Goal: Task Accomplishment & Management: Complete application form

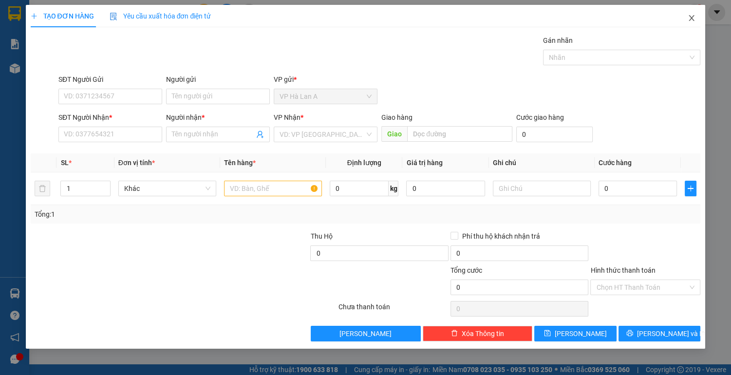
click at [689, 17] on icon "close" at bounding box center [691, 18] width 5 height 6
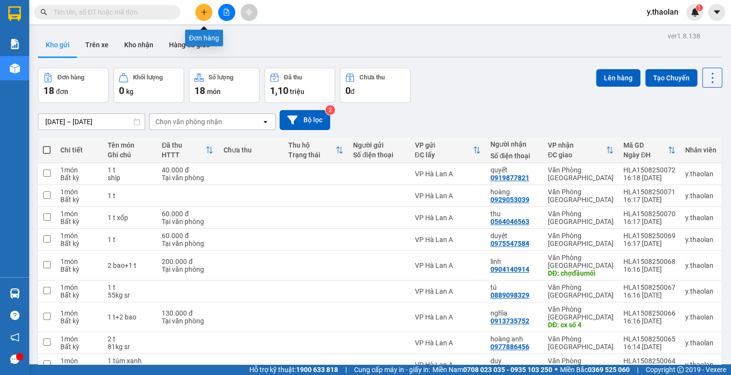
click at [205, 12] on icon "plus" at bounding box center [204, 12] width 7 height 7
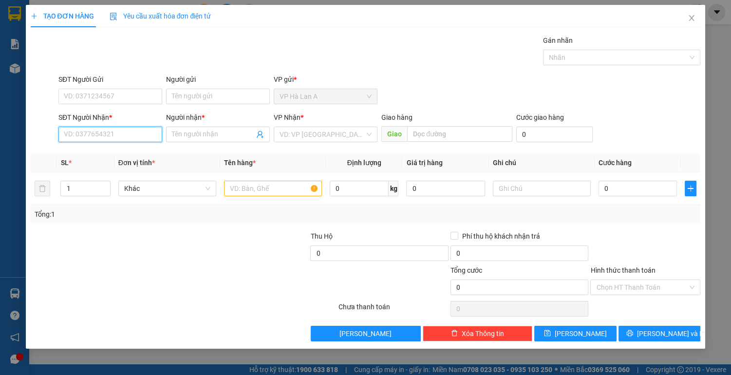
click at [99, 129] on input "SĐT Người Nhận *" at bounding box center [110, 135] width 104 height 16
drag, startPoint x: 109, startPoint y: 157, endPoint x: 154, endPoint y: 165, distance: 46.0
click at [110, 157] on div "0836660750 - ngân" at bounding box center [110, 153] width 92 height 11
type input "0836660750"
type input "ngân"
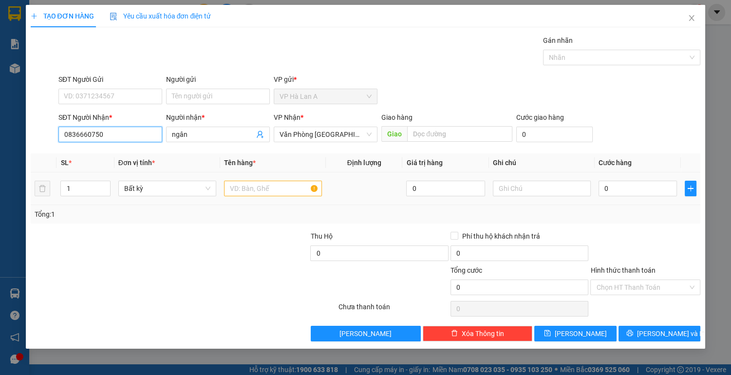
type input "0836660750"
click at [280, 186] on input "text" at bounding box center [273, 189] width 98 height 16
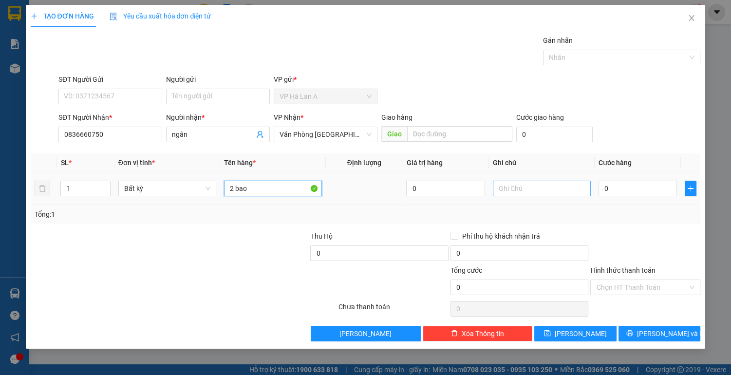
type input "2 bao"
click at [508, 187] on input "text" at bounding box center [542, 189] width 98 height 16
type input "57kg sr"
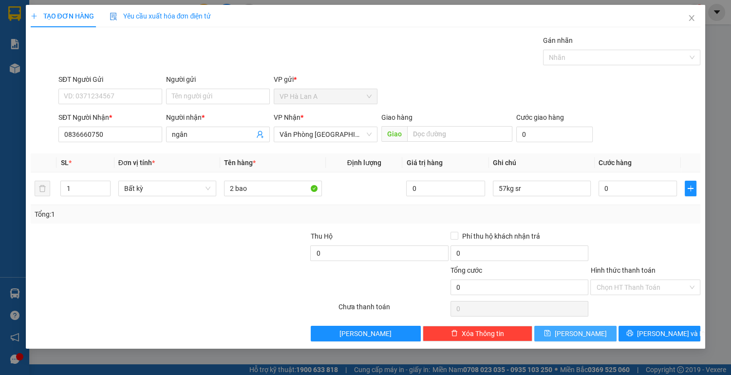
click at [580, 330] on span "[PERSON_NAME]" at bounding box center [580, 333] width 52 height 11
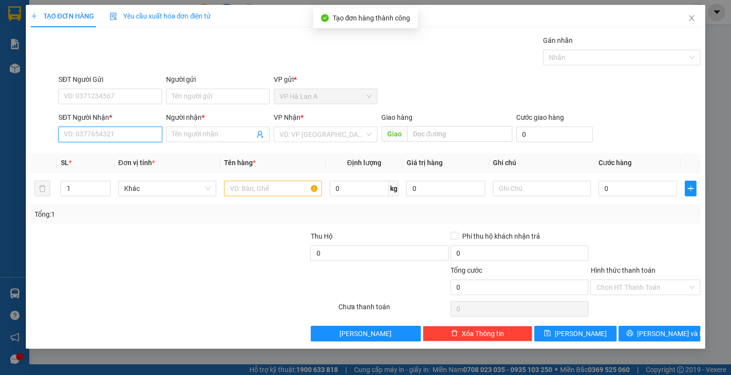
click at [105, 137] on input "SĐT Người Nhận *" at bounding box center [110, 135] width 104 height 16
type input "0978412888"
click at [689, 17] on icon "close" at bounding box center [691, 18] width 8 height 8
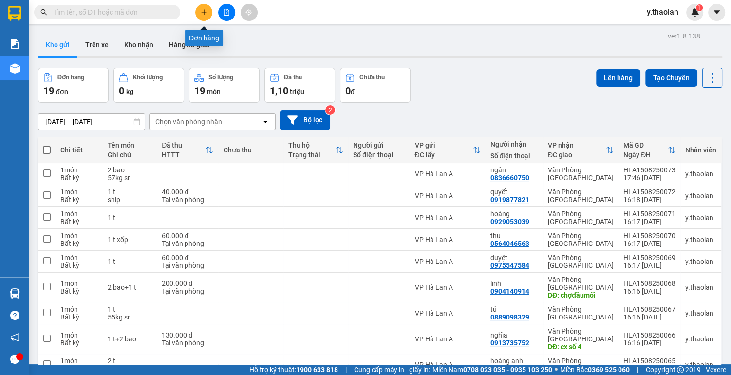
click at [208, 9] on button at bounding box center [203, 12] width 17 height 17
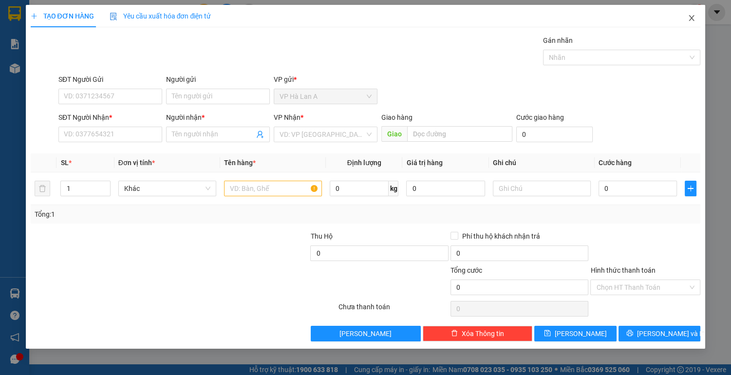
drag, startPoint x: 697, startPoint y: 15, endPoint x: 265, endPoint y: 10, distance: 431.3
click at [697, 15] on span "Close" at bounding box center [691, 18] width 27 height 27
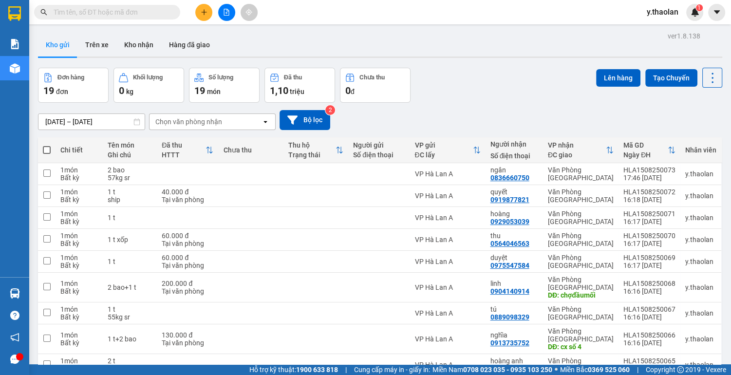
click at [106, 14] on input "text" at bounding box center [111, 12] width 115 height 11
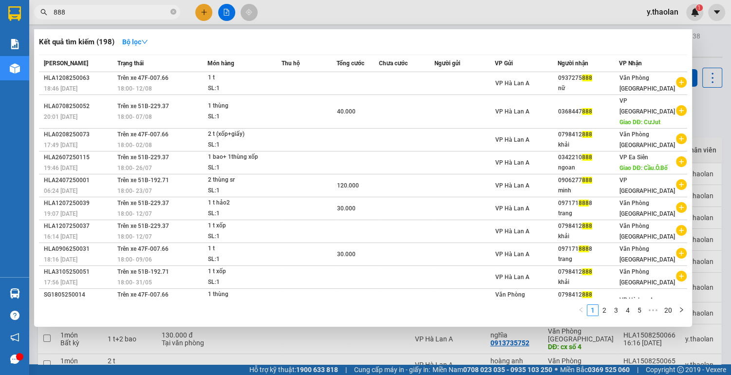
type input "888"
click at [709, 45] on div at bounding box center [365, 187] width 731 height 375
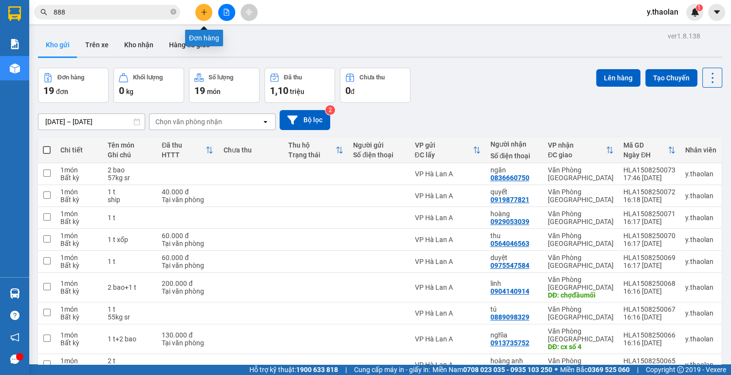
click at [204, 13] on icon "plus" at bounding box center [204, 12] width 7 height 7
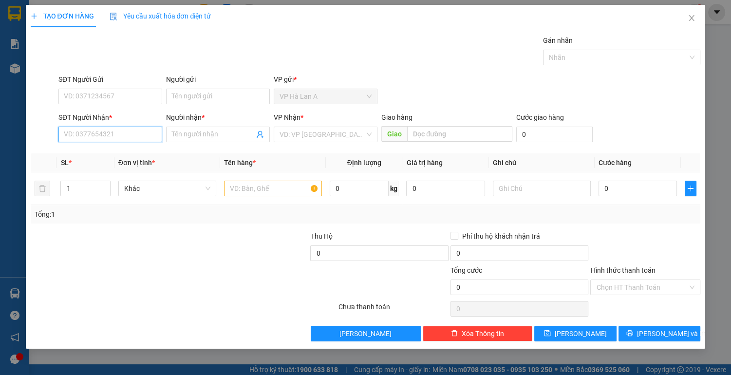
click at [100, 138] on input "SĐT Người Nhận *" at bounding box center [110, 135] width 104 height 16
drag, startPoint x: 112, startPoint y: 154, endPoint x: 241, endPoint y: 182, distance: 131.9
click at [112, 154] on div "0798412888 - khải" at bounding box center [110, 153] width 92 height 11
type input "0798412888"
type input "khải"
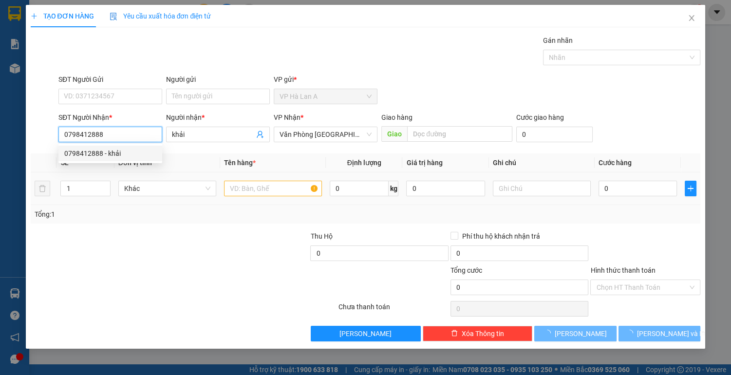
type input "0798412888"
click at [269, 193] on input "text" at bounding box center [273, 189] width 98 height 16
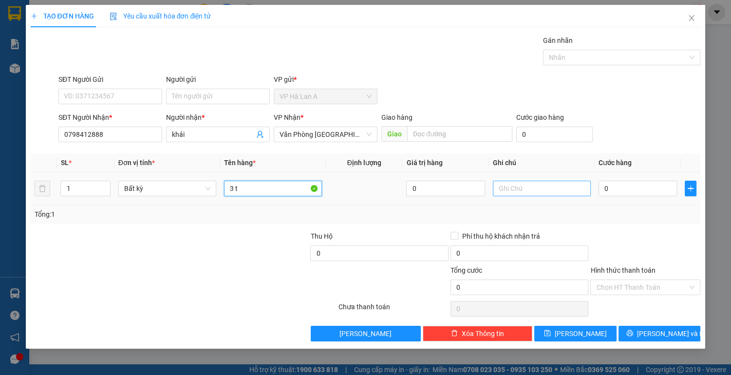
type input "3 t"
click at [532, 186] on input "text" at bounding box center [542, 189] width 98 height 16
type input "1 tạ"
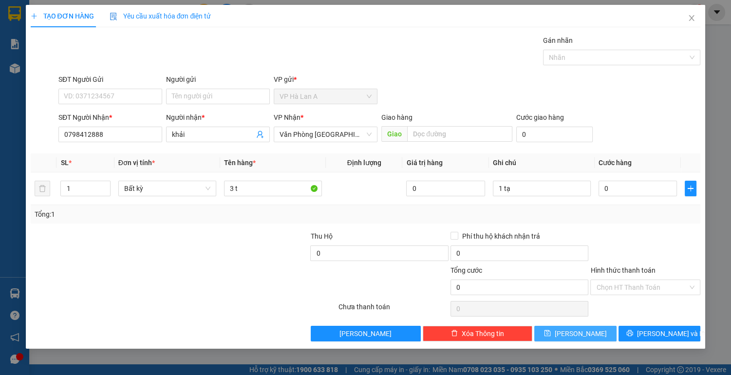
click at [555, 339] on button "[PERSON_NAME]" at bounding box center [575, 334] width 82 height 16
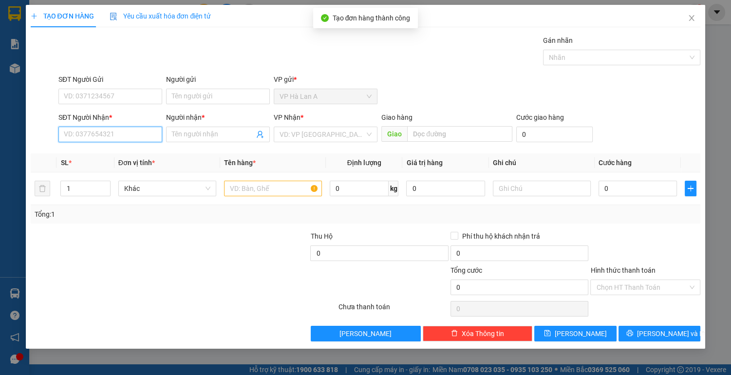
click at [107, 135] on input "SĐT Người Nhận *" at bounding box center [110, 135] width 104 height 16
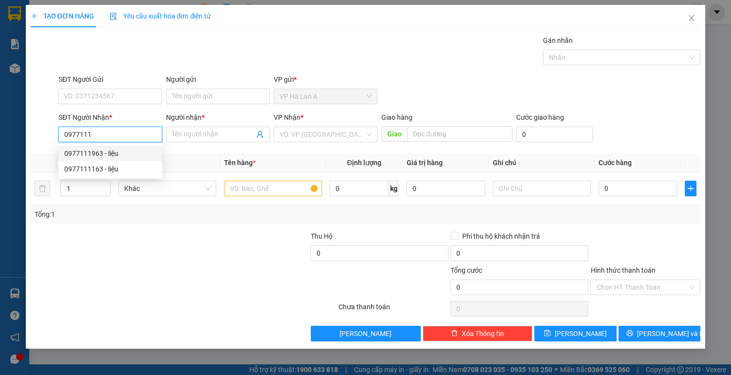
click at [127, 155] on div "0977111963 - liệu" at bounding box center [110, 153] width 92 height 11
type input "0977111963"
type input "liệu"
type input "đại nam"
type input "0977111963"
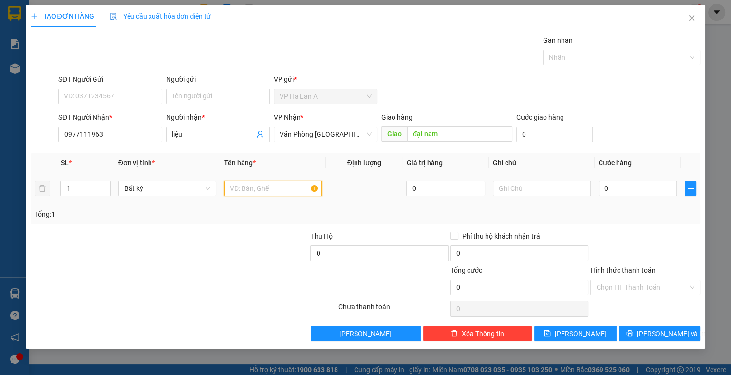
click at [262, 194] on input "text" at bounding box center [273, 189] width 98 height 16
type input "3 túm"
click at [619, 187] on input "0" at bounding box center [637, 189] width 79 height 16
drag, startPoint x: 586, startPoint y: 330, endPoint x: 368, endPoint y: 194, distance: 257.0
click at [585, 330] on span "[PERSON_NAME]" at bounding box center [580, 333] width 52 height 11
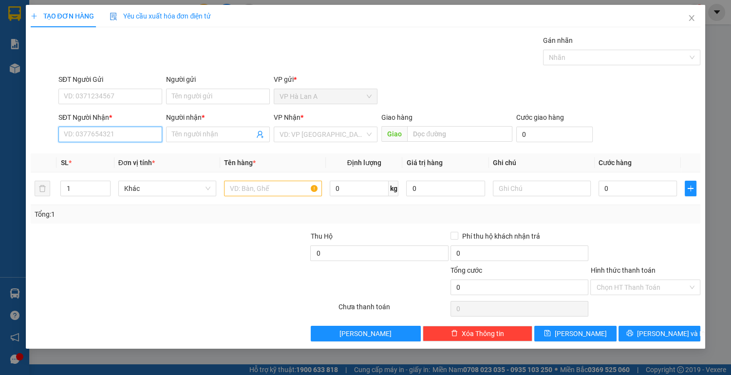
click at [120, 138] on input "SĐT Người Nhận *" at bounding box center [110, 135] width 104 height 16
type input "0903122035"
click at [106, 156] on div "0903122035 - trác" at bounding box center [110, 153] width 92 height 11
type input "trác"
type input "0903122035"
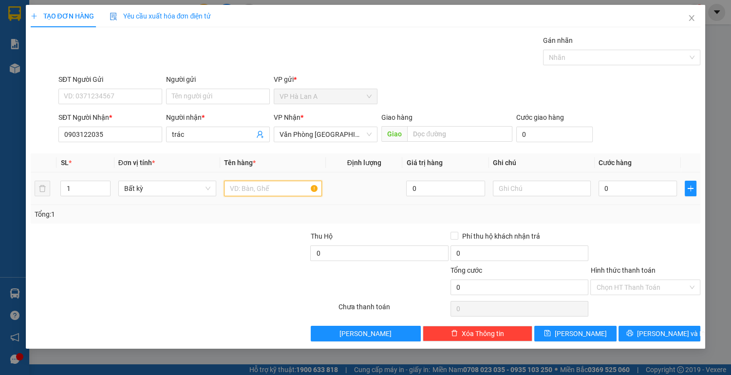
click at [284, 186] on input "text" at bounding box center [273, 189] width 98 height 16
type input "1 t"
click at [537, 187] on input "text" at bounding box center [542, 189] width 98 height 16
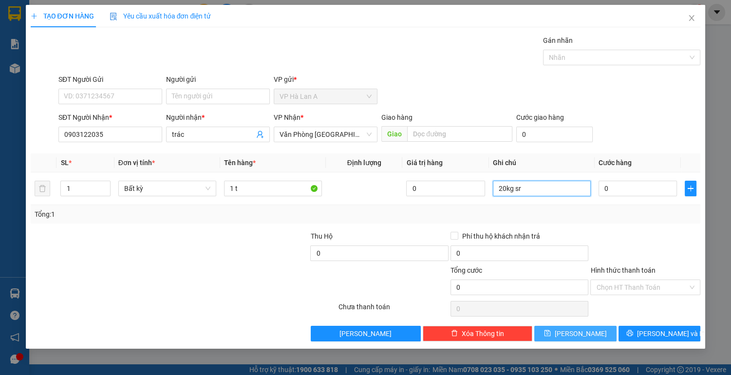
type input "20kg sr"
click at [576, 333] on span "[PERSON_NAME]" at bounding box center [580, 333] width 52 height 11
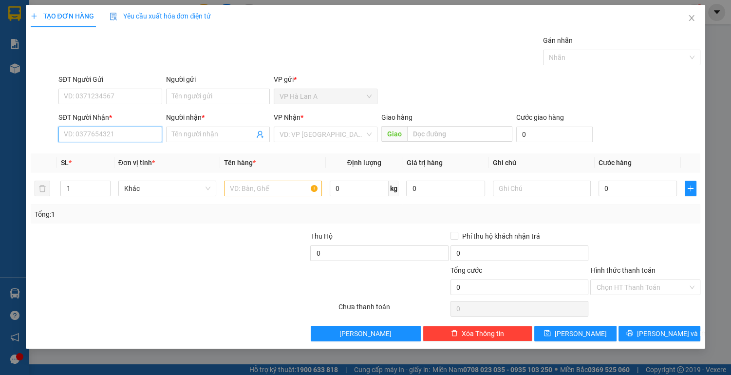
click at [80, 134] on input "SĐT Người Nhận *" at bounding box center [110, 135] width 104 height 16
click at [128, 156] on div "0362462342 - như" at bounding box center [110, 153] width 92 height 11
type input "0362462342"
type input "như"
type input "0362462342"
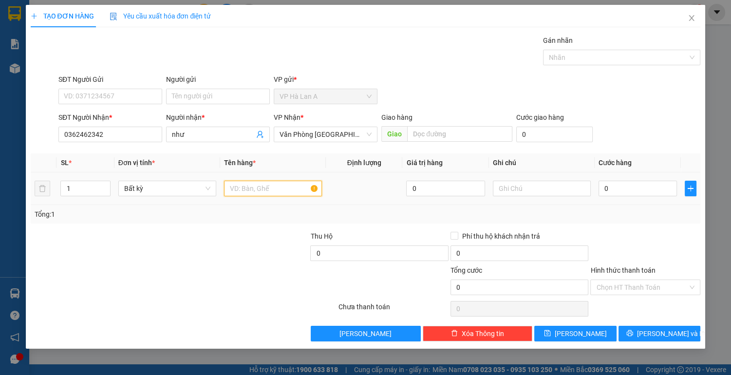
click at [285, 193] on input "text" at bounding box center [273, 189] width 98 height 16
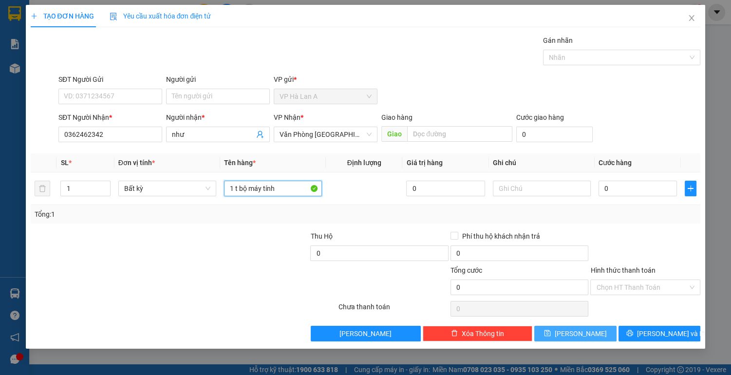
type input "1 t bộ máy tính"
click at [593, 331] on button "[PERSON_NAME]" at bounding box center [575, 334] width 82 height 16
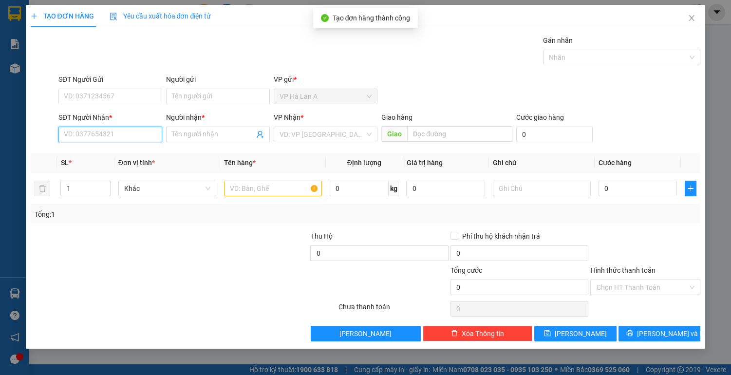
click at [106, 130] on input "SĐT Người Nhận *" at bounding box center [110, 135] width 104 height 16
click at [122, 149] on div "0938228933 - đạt" at bounding box center [110, 153] width 92 height 11
type input "0938228933"
type input "đạt"
type input "0938228933"
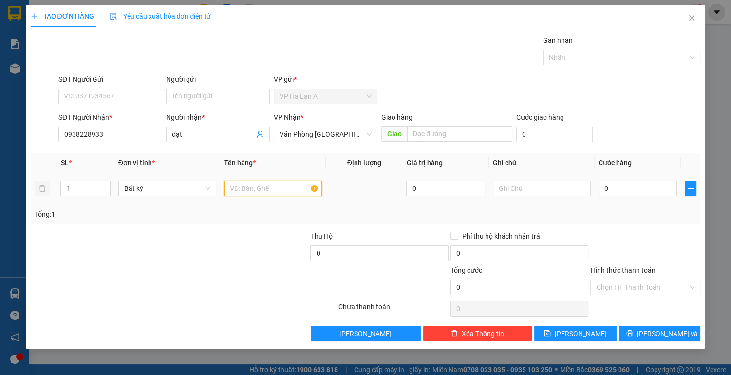
click at [240, 184] on input "text" at bounding box center [273, 189] width 98 height 16
type input "1 t"
click at [602, 176] on td "0" at bounding box center [637, 188] width 87 height 33
click at [627, 191] on input "0" at bounding box center [637, 189] width 79 height 16
type input "3"
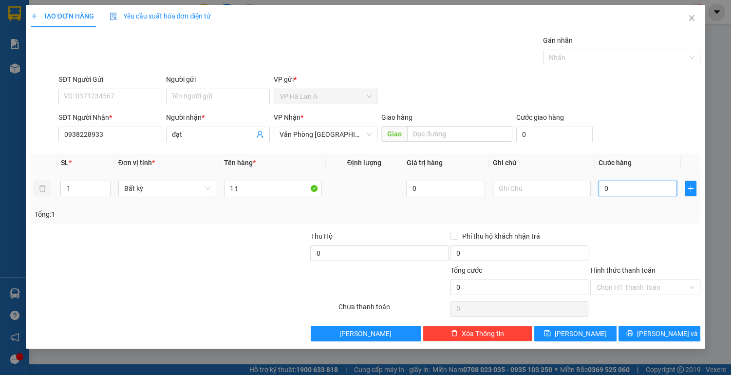
type input "3"
type input "30"
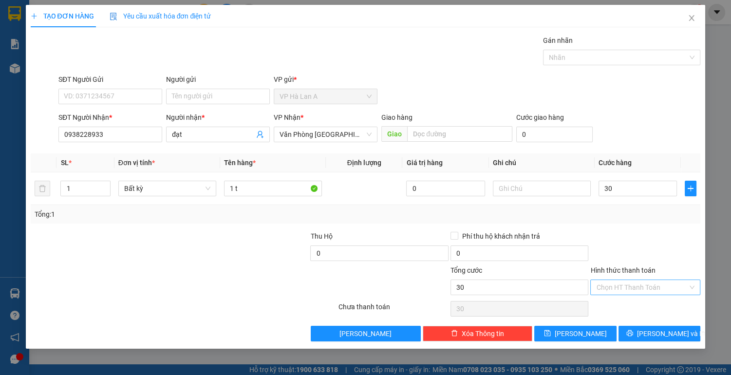
type input "30.000"
drag, startPoint x: 627, startPoint y: 282, endPoint x: 634, endPoint y: 291, distance: 11.5
click at [627, 282] on input "Hình thức thanh toán" at bounding box center [642, 287] width 92 height 15
click at [635, 308] on div "Tại văn phòng" at bounding box center [645, 305] width 98 height 11
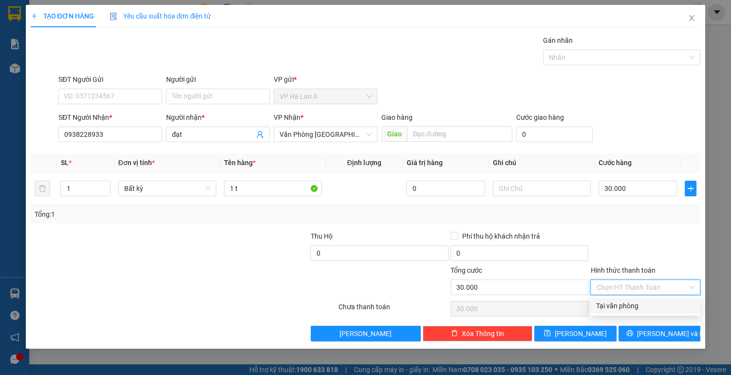
type input "0"
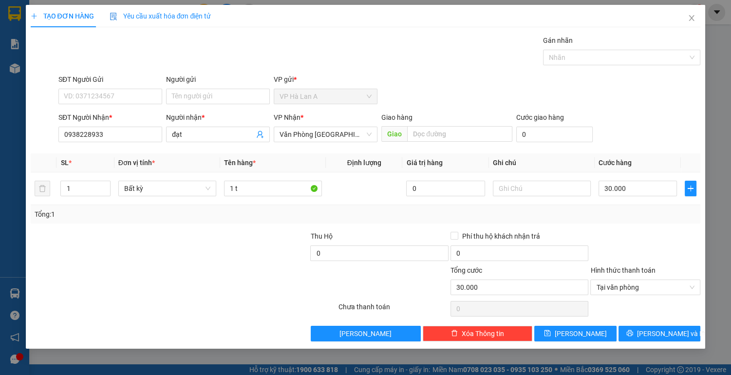
click at [576, 343] on div "TẠO ĐƠN HÀNG Yêu cầu xuất hóa đơn điện tử Transit Pickup Surcharge Ids Transit …" at bounding box center [365, 177] width 679 height 344
click at [578, 335] on span "[PERSON_NAME]" at bounding box center [580, 333] width 52 height 11
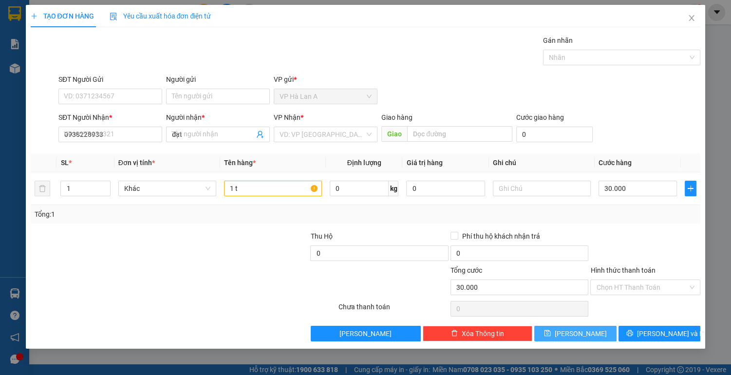
type input "0"
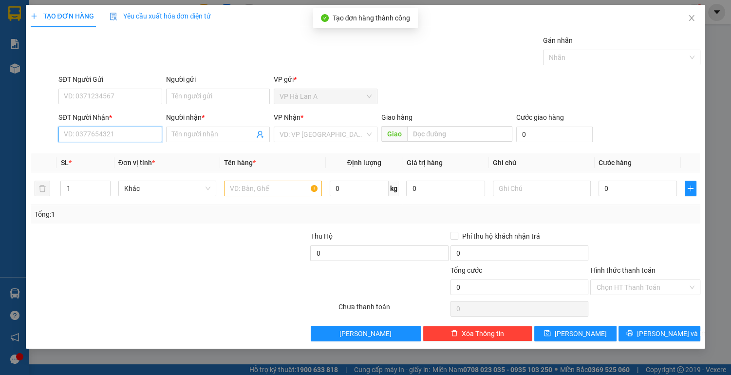
click at [94, 134] on input "SĐT Người Nhận *" at bounding box center [110, 135] width 104 height 16
drag, startPoint x: 104, startPoint y: 152, endPoint x: 111, endPoint y: 160, distance: 10.7
click at [103, 152] on div "0935474826 - trâm" at bounding box center [110, 153] width 92 height 11
type input "0935474826"
type input "trâm"
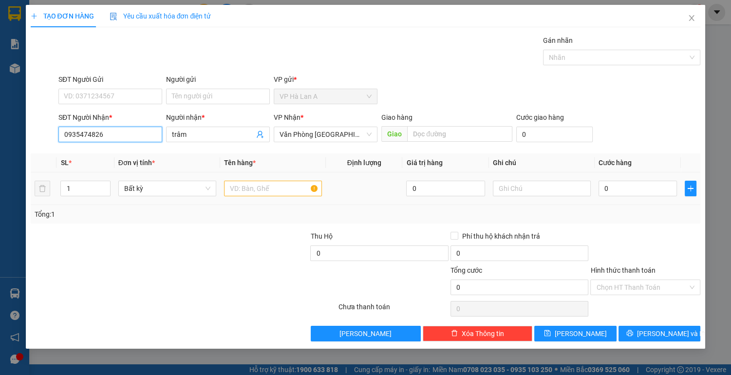
type input "0935474826"
click at [261, 190] on input "text" at bounding box center [273, 189] width 98 height 16
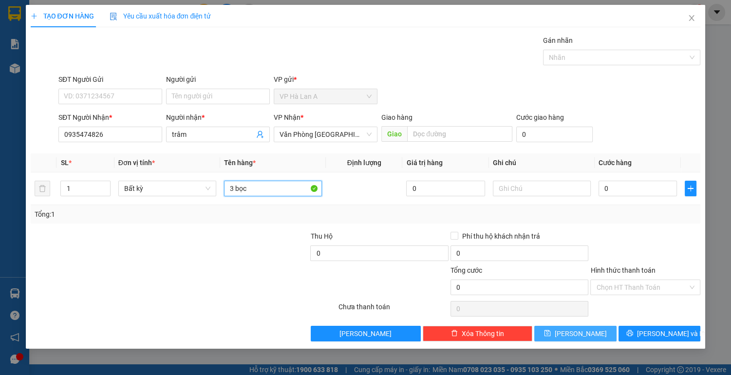
type input "3 bọc"
click at [579, 337] on span "[PERSON_NAME]" at bounding box center [580, 333] width 52 height 11
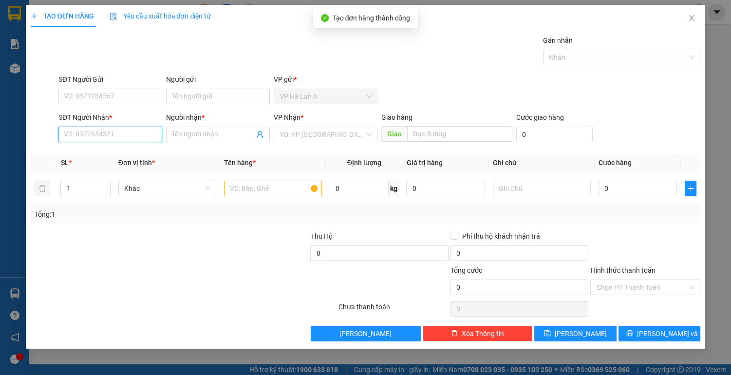
click at [93, 139] on input "SĐT Người Nhận *" at bounding box center [110, 135] width 104 height 16
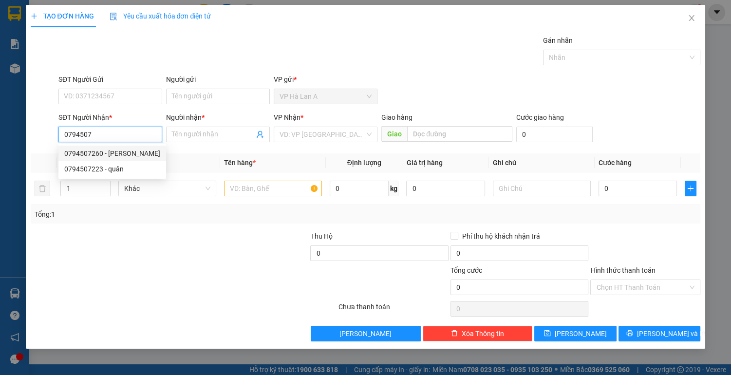
click at [121, 156] on div "0794507260 - [PERSON_NAME]" at bounding box center [112, 153] width 96 height 11
type input "0794507260"
type input "diễm chi"
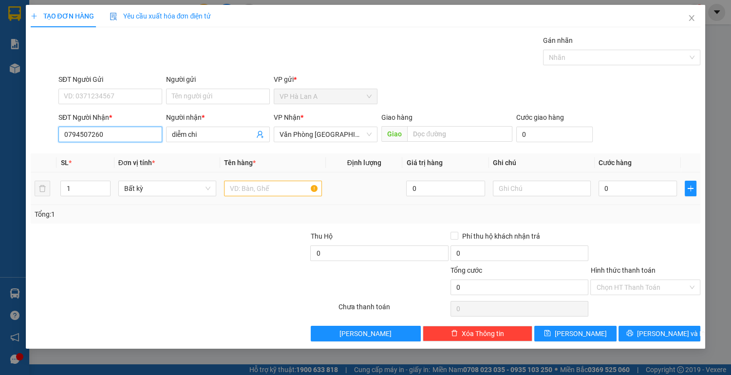
type input "0794507260"
click at [267, 187] on input "text" at bounding box center [273, 189] width 98 height 16
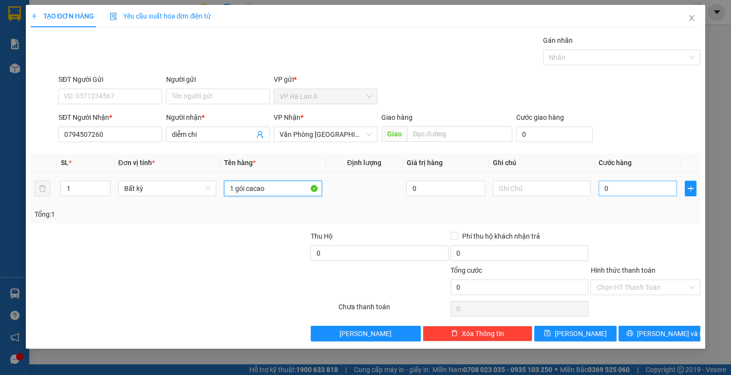
type input "1 gói cacao"
click at [624, 189] on input "0" at bounding box center [637, 189] width 79 height 16
type input "3"
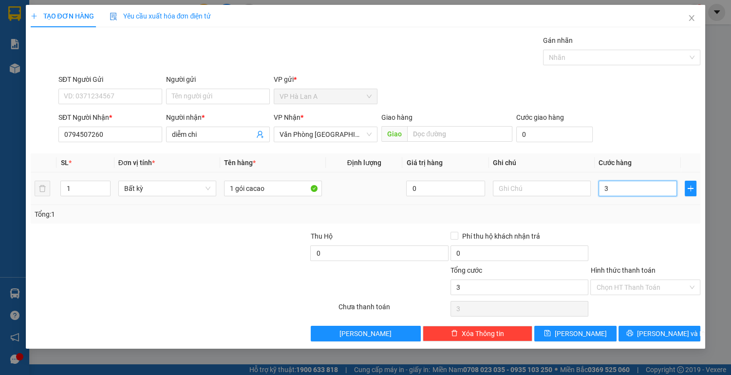
type input "30"
click at [613, 294] on span at bounding box center [642, 287] width 92 height 15
type input "30.000"
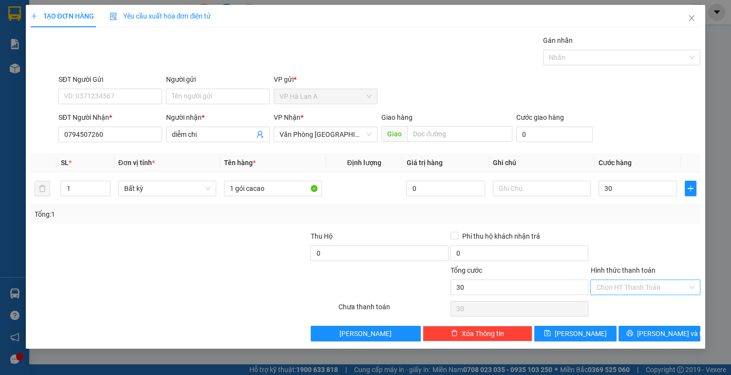
type input "30.000"
click at [617, 306] on div "Tại văn phòng" at bounding box center [645, 305] width 98 height 11
type input "0"
drag, startPoint x: 587, startPoint y: 330, endPoint x: 490, endPoint y: 308, distance: 99.9
click at [587, 330] on button "[PERSON_NAME]" at bounding box center [575, 334] width 82 height 16
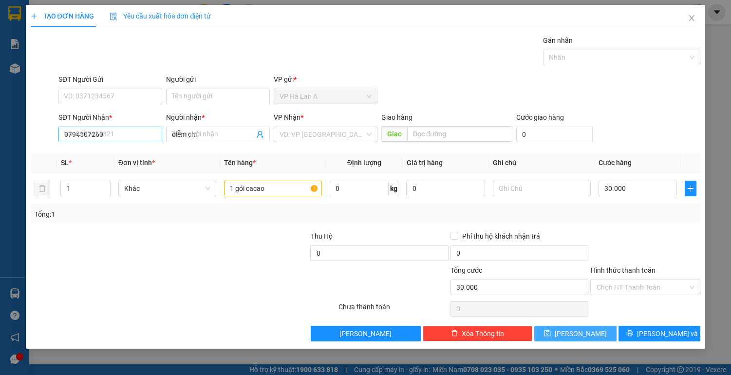
type input "0"
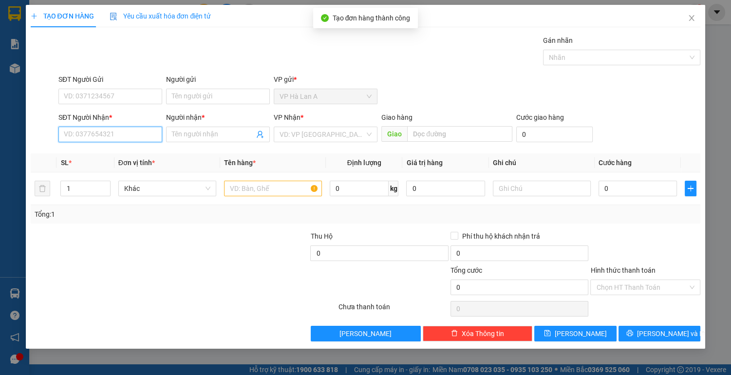
click at [101, 130] on input "SĐT Người Nhận *" at bounding box center [110, 135] width 104 height 16
type input "0385519766"
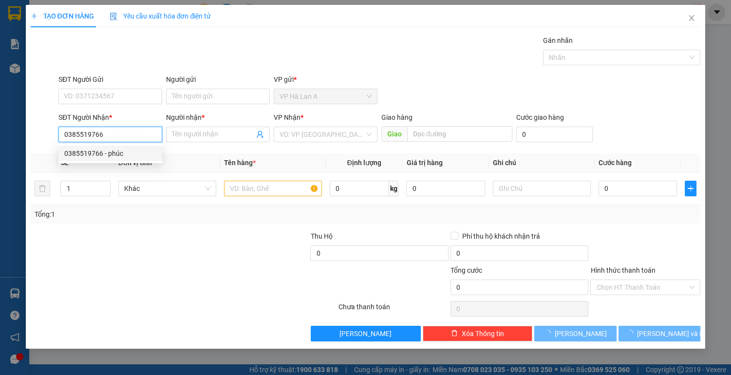
click at [134, 154] on div "0385519766 - phúc" at bounding box center [110, 153] width 92 height 11
type input "phúc"
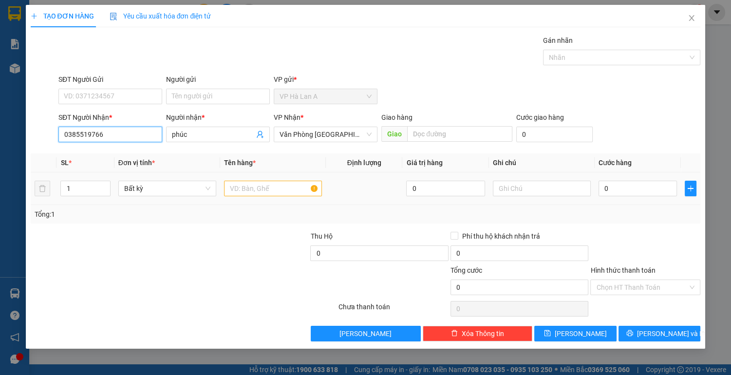
type input "0385519766"
click at [253, 186] on input "text" at bounding box center [273, 189] width 98 height 16
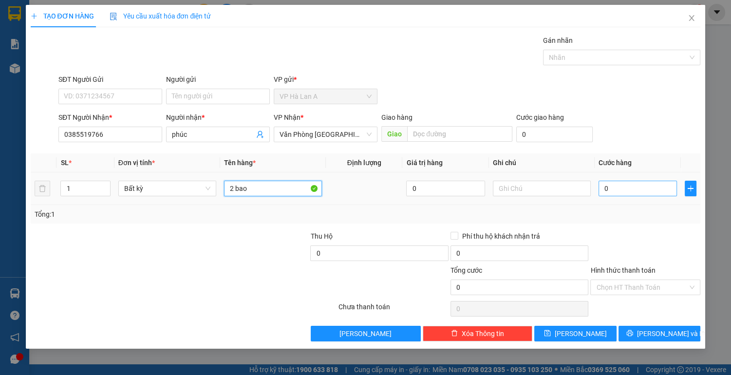
type input "2 bao"
click at [615, 190] on input "0" at bounding box center [637, 189] width 79 height 16
type input "4"
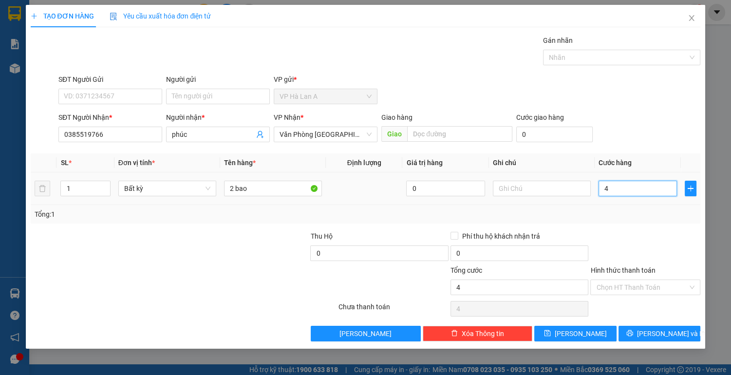
type input "40"
type input "400"
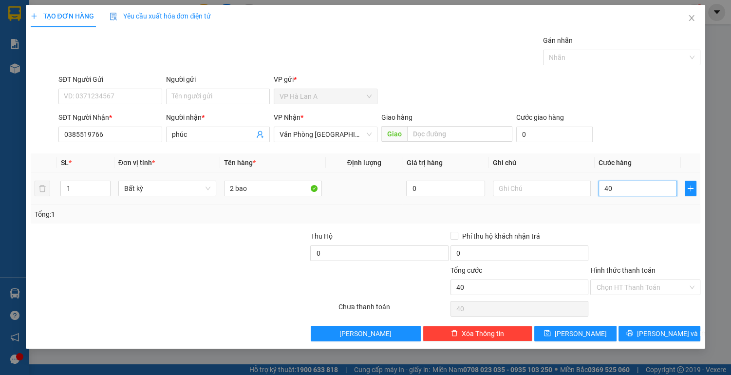
type input "400"
type input "40"
type input "0"
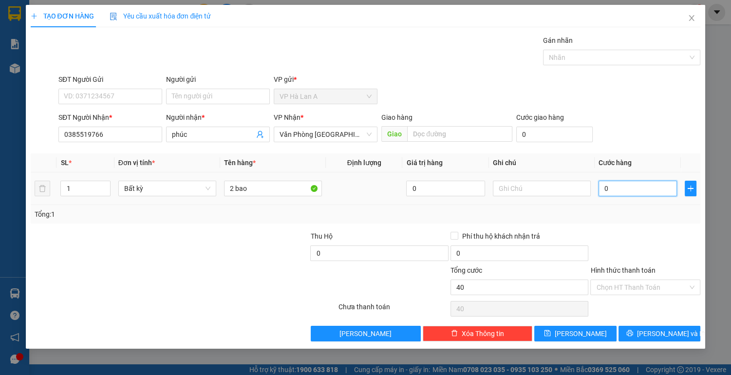
type input "0"
type input "01"
type input "1"
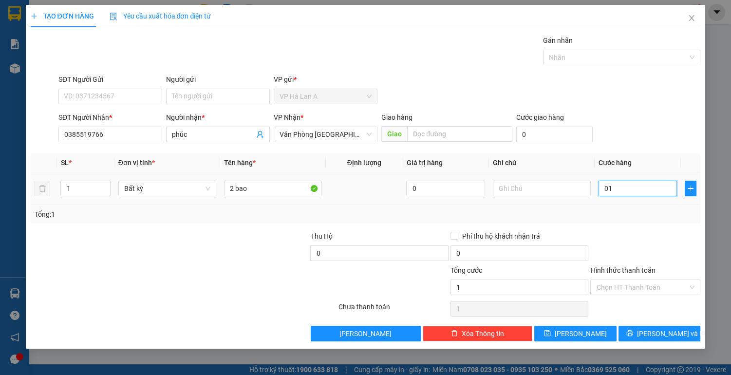
type input "010"
type input "10"
type input "0.100"
type input "100"
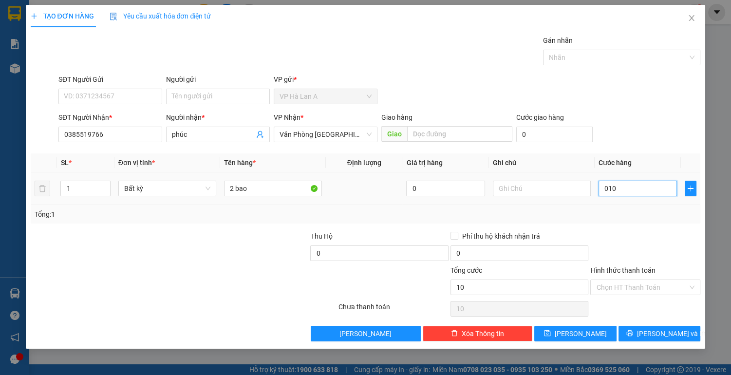
type input "100"
type input "100.000"
click at [536, 189] on input "text" at bounding box center [542, 189] width 98 height 16
click at [606, 282] on input "Hình thức thanh toán" at bounding box center [642, 287] width 92 height 15
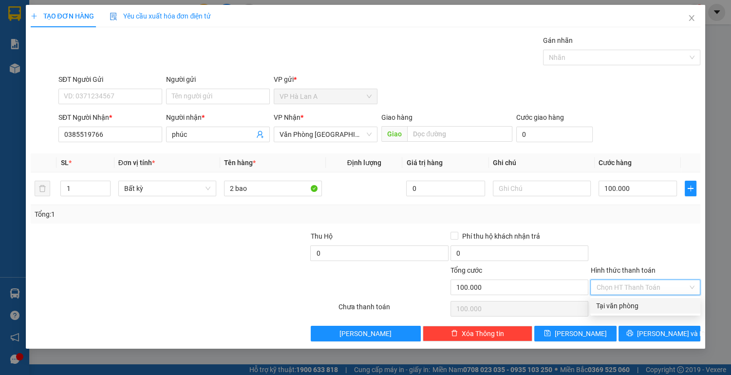
click at [613, 309] on div "Tại văn phòng" at bounding box center [645, 305] width 98 height 11
type input "0"
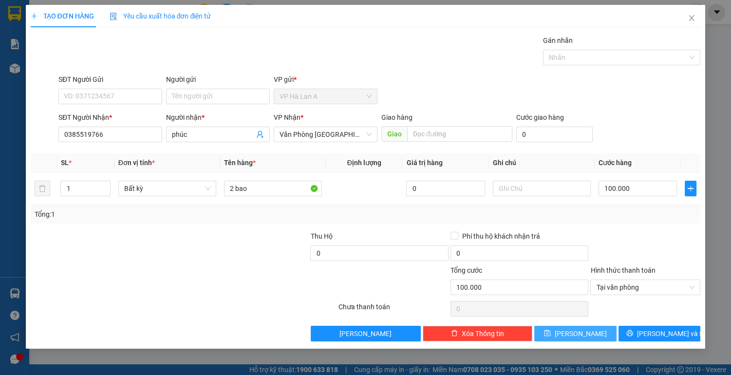
click at [551, 332] on icon "save" at bounding box center [547, 333] width 7 height 7
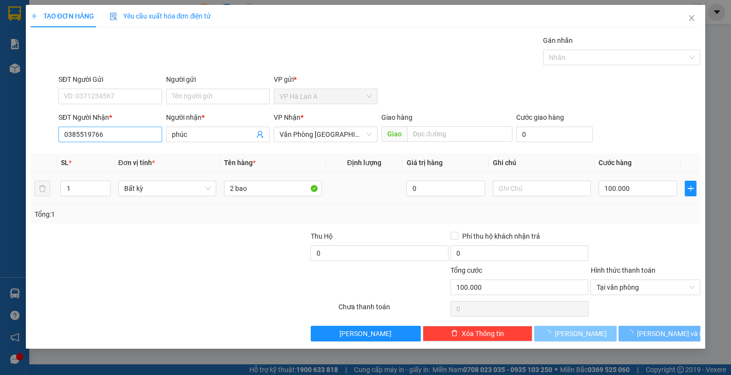
type input "0"
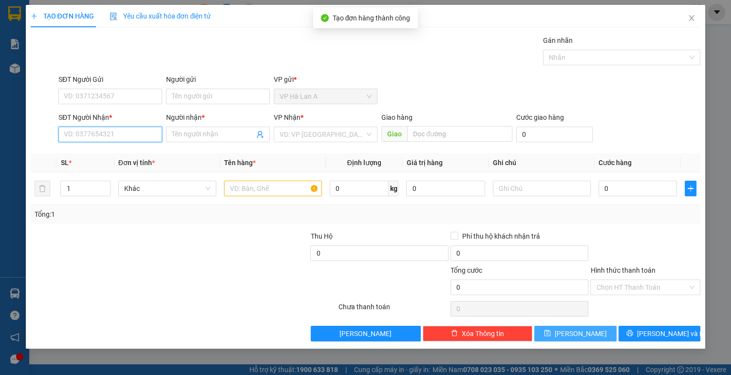
click at [112, 131] on input "SĐT Người Nhận *" at bounding box center [110, 135] width 104 height 16
type input "0938833573"
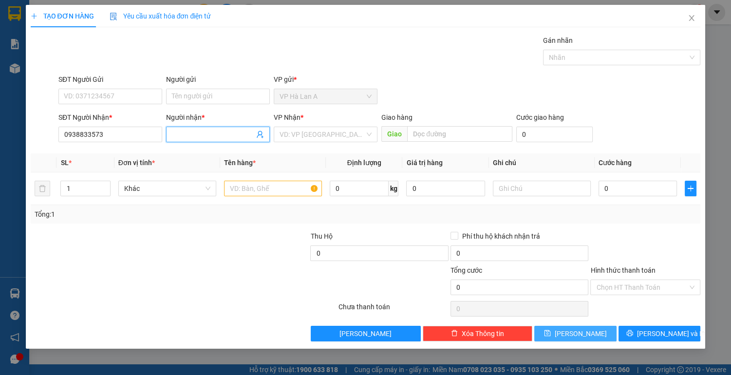
click at [193, 134] on input "Người nhận *" at bounding box center [213, 134] width 82 height 11
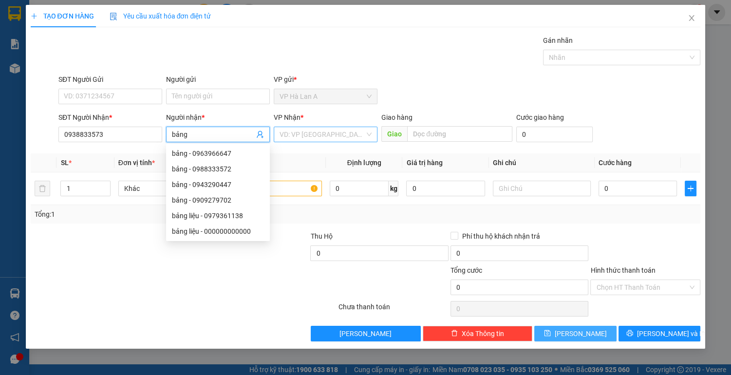
type input "bảng"
click at [324, 130] on input "search" at bounding box center [321, 134] width 85 height 15
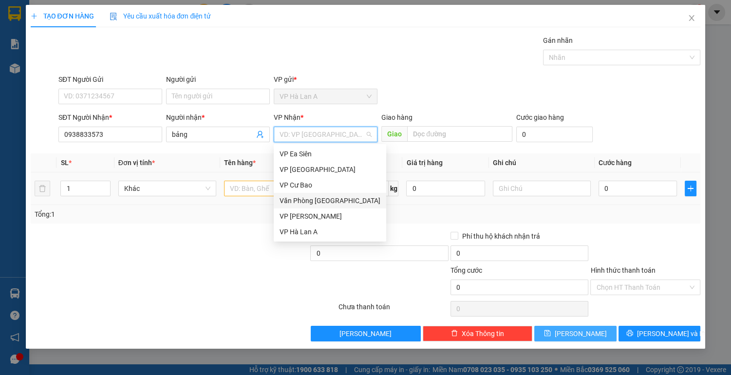
drag, startPoint x: 351, startPoint y: 202, endPoint x: 289, endPoint y: 202, distance: 62.3
click at [351, 202] on div "Văn Phòng [GEOGRAPHIC_DATA]" at bounding box center [329, 200] width 101 height 11
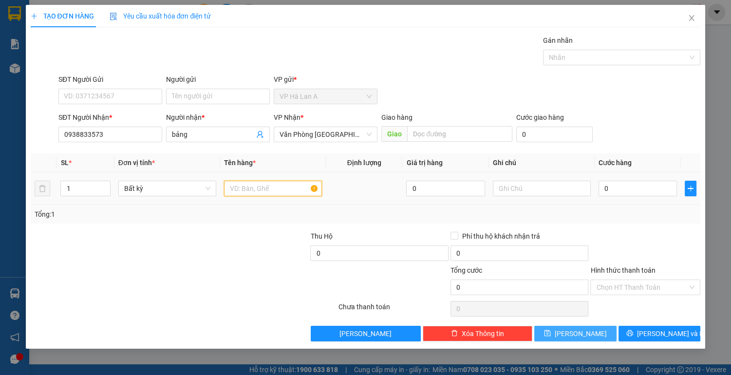
click at [248, 189] on input "text" at bounding box center [273, 189] width 98 height 16
type input "1 t"
click at [615, 186] on input "0" at bounding box center [637, 189] width 79 height 16
type input "6"
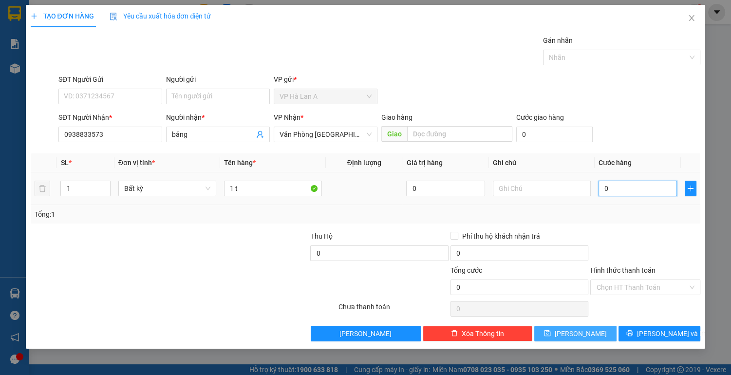
type input "6"
type input "60"
type input "60.000"
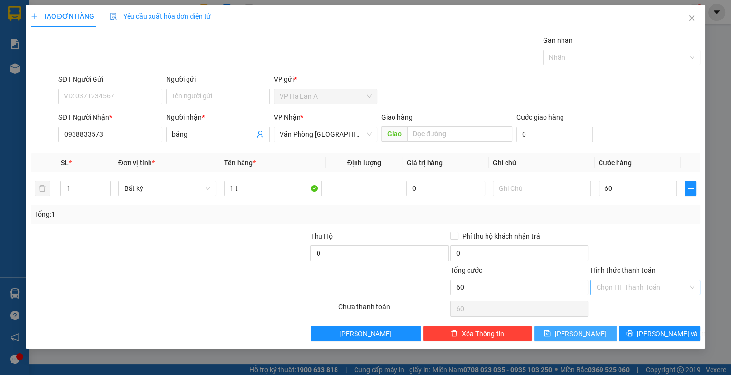
type input "60.000"
click at [626, 280] on input "Hình thức thanh toán" at bounding box center [642, 287] width 92 height 15
click at [627, 309] on div "Tại văn phòng" at bounding box center [645, 305] width 98 height 11
type input "0"
click at [589, 333] on button "[PERSON_NAME]" at bounding box center [575, 334] width 82 height 16
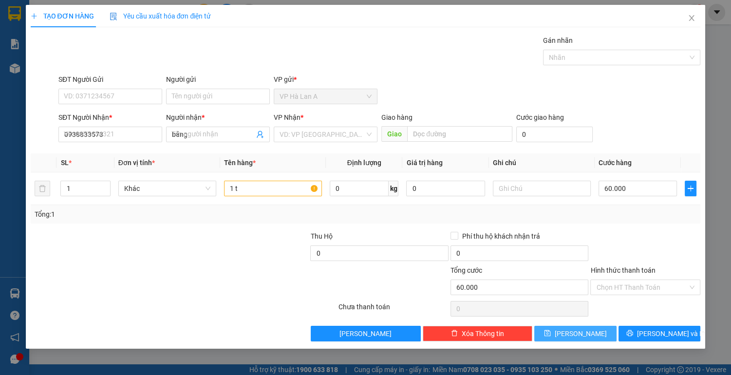
type input "0"
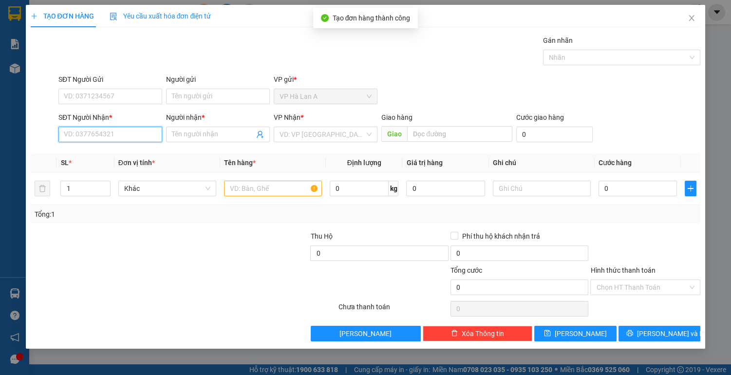
click at [100, 134] on input "SĐT Người Nhận *" at bounding box center [110, 135] width 104 height 16
click at [123, 159] on div "0982653774 - diệp" at bounding box center [110, 154] width 104 height 16
type input "0982653774"
type input "diệp"
type input "0982653774"
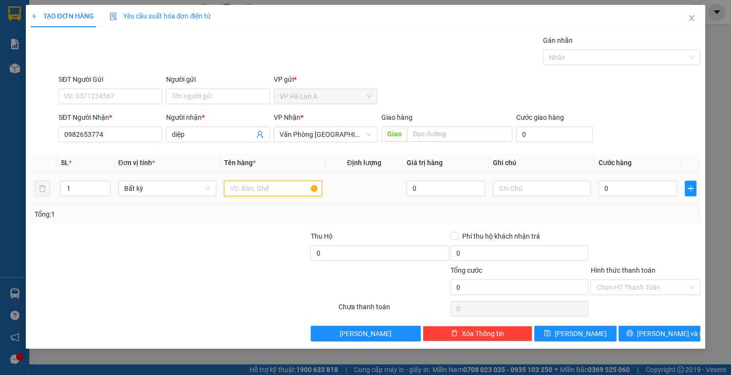
click at [246, 187] on input "text" at bounding box center [273, 189] width 98 height 16
type input "1 t"
click at [531, 186] on input "text" at bounding box center [542, 189] width 98 height 16
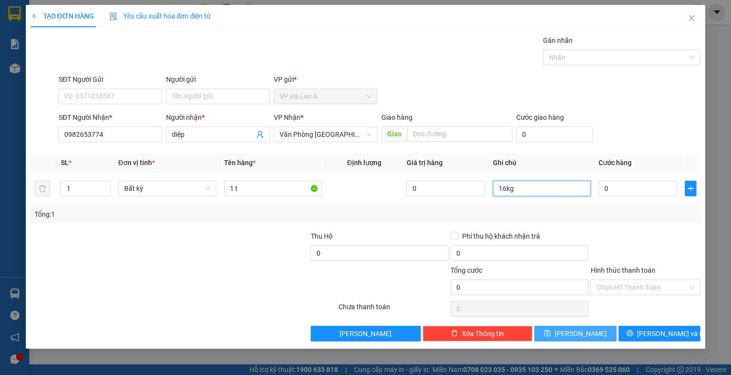
type input "16kg"
click at [572, 332] on button "[PERSON_NAME]" at bounding box center [575, 334] width 82 height 16
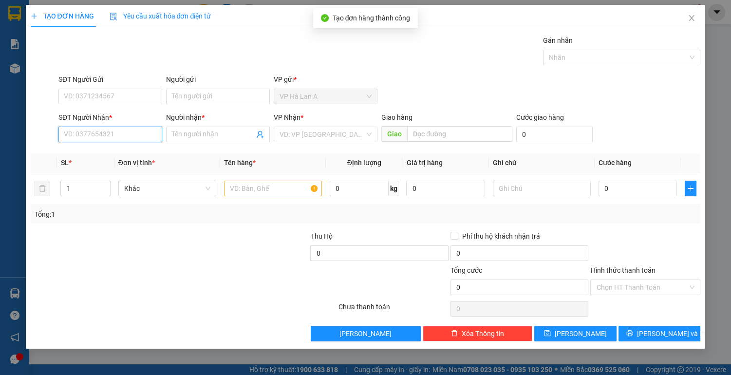
drag, startPoint x: 136, startPoint y: 133, endPoint x: 130, endPoint y: 134, distance: 5.9
click at [130, 134] on input "SĐT Người Nhận *" at bounding box center [110, 135] width 104 height 16
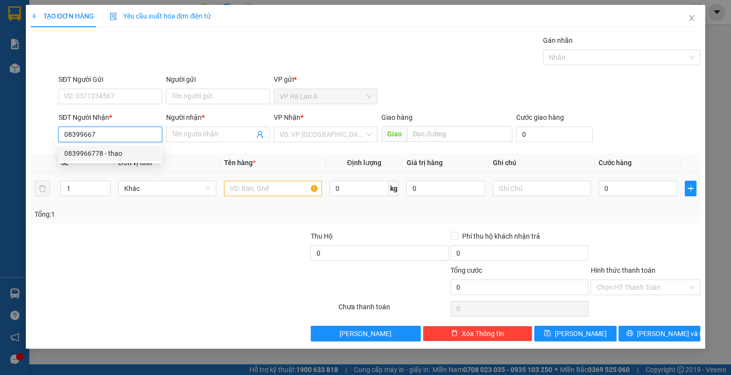
drag, startPoint x: 121, startPoint y: 154, endPoint x: 234, endPoint y: 184, distance: 116.8
click at [125, 154] on div "0839966778 - thao" at bounding box center [110, 153] width 92 height 11
type input "0839966778"
type input "thao"
type input "0839966778"
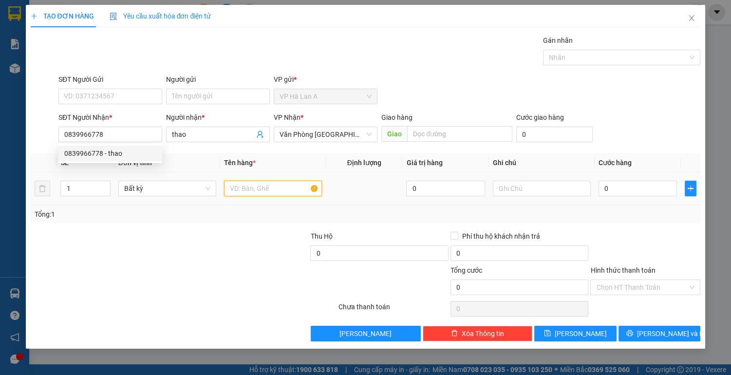
click at [257, 187] on input "text" at bounding box center [273, 189] width 98 height 16
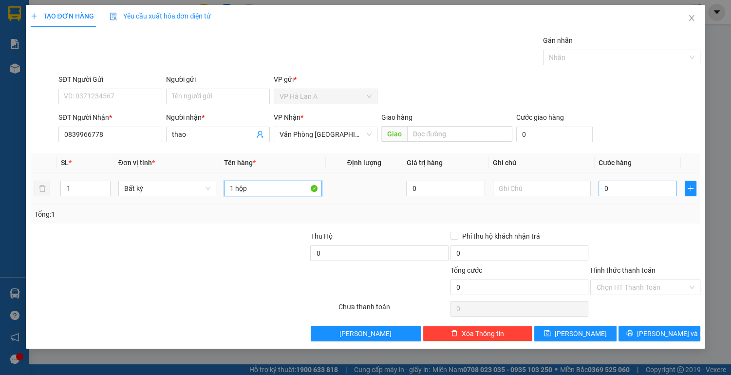
type input "1 hộp"
click at [643, 191] on input "0" at bounding box center [637, 189] width 79 height 16
type input "1"
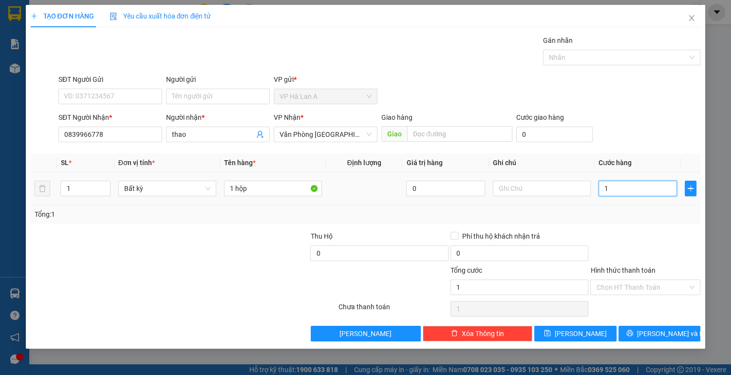
type input "10"
type input "100"
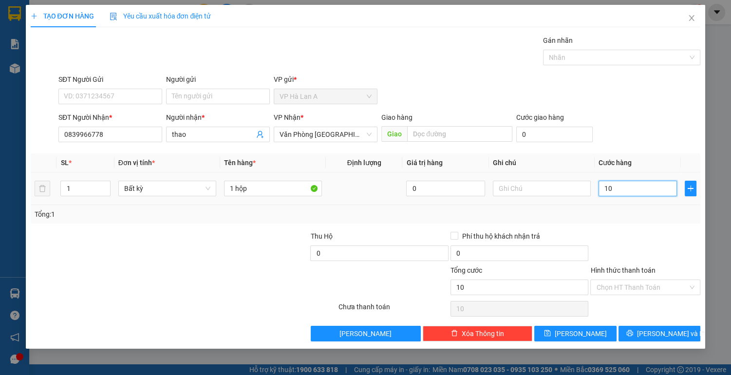
type input "100"
type input "100.000"
drag, startPoint x: 624, startPoint y: 284, endPoint x: 634, endPoint y: 304, distance: 22.0
click at [625, 287] on input "Hình thức thanh toán" at bounding box center [642, 287] width 92 height 15
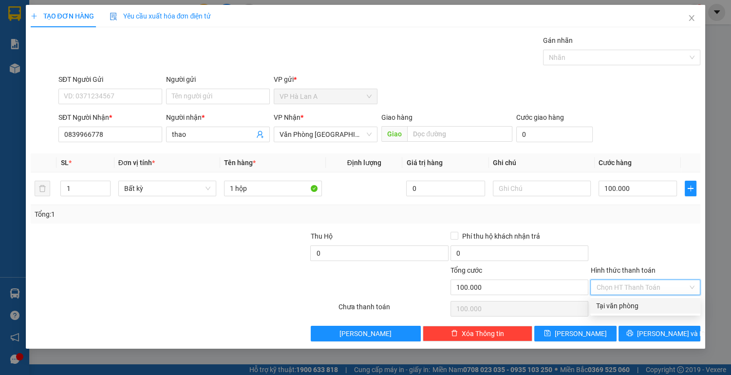
click at [635, 307] on div "Tại văn phòng" at bounding box center [645, 305] width 98 height 11
type input "0"
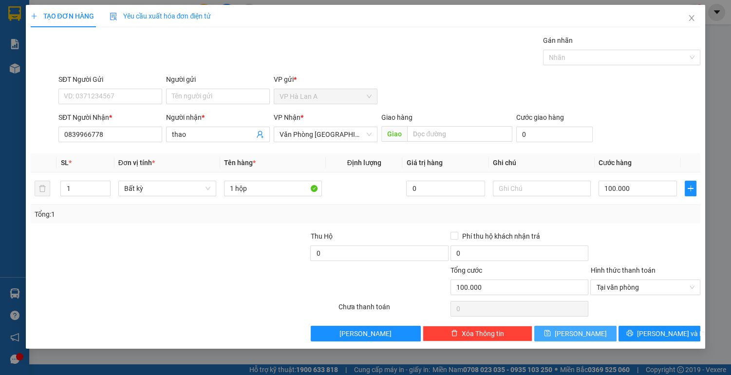
click at [582, 343] on div "TẠO ĐƠN HÀNG Yêu cầu xuất hóa đơn điện tử Transit Pickup Surcharge Ids Transit …" at bounding box center [365, 177] width 679 height 344
drag, startPoint x: 577, startPoint y: 327, endPoint x: 563, endPoint y: 319, distance: 15.9
click at [577, 328] on span "[PERSON_NAME]" at bounding box center [580, 333] width 52 height 11
type input "0"
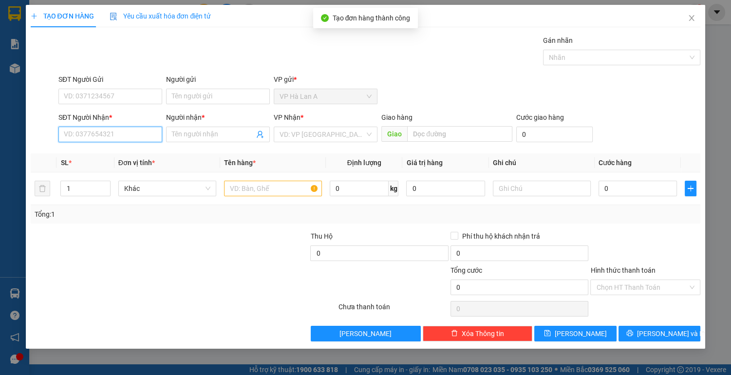
click at [114, 131] on input "SĐT Người Nhận *" at bounding box center [110, 135] width 104 height 16
type input "0905417799"
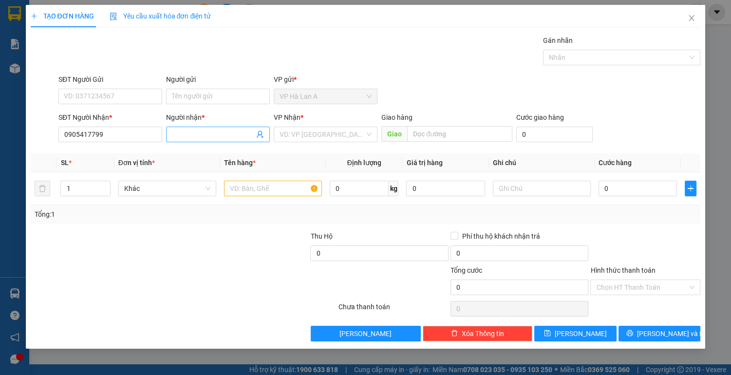
click at [202, 133] on input "Người nhận *" at bounding box center [213, 134] width 82 height 11
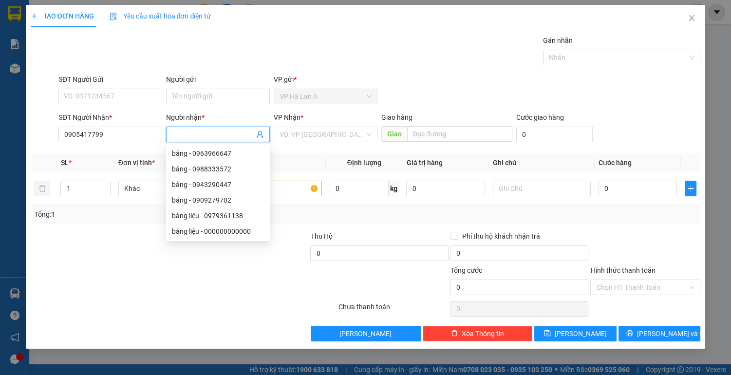
type input "d"
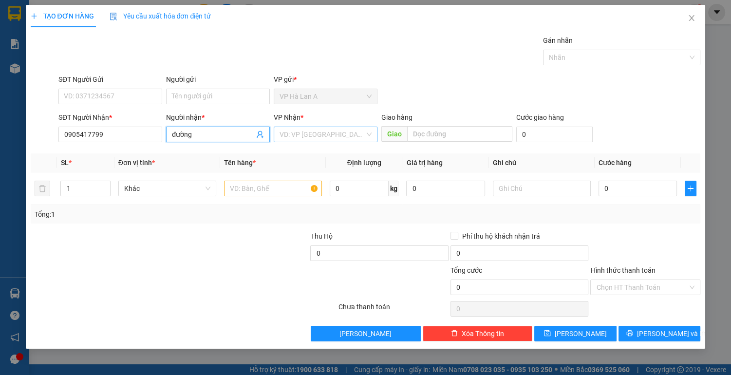
type input "đường"
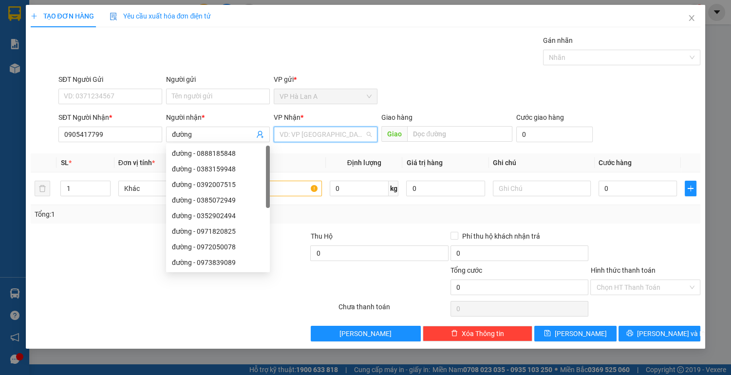
click at [320, 136] on input "search" at bounding box center [321, 134] width 85 height 15
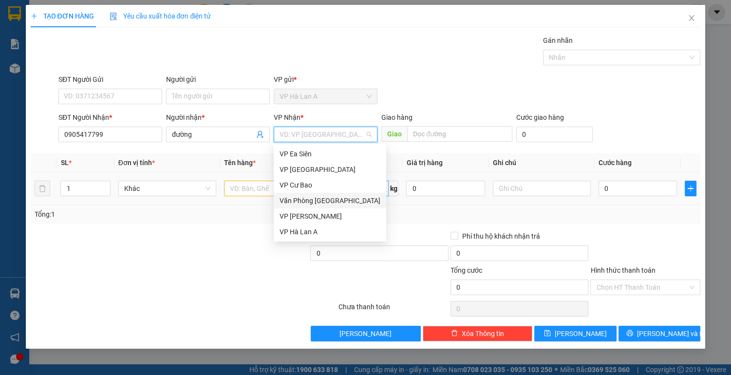
drag, startPoint x: 328, startPoint y: 199, endPoint x: 362, endPoint y: 188, distance: 35.6
click at [329, 199] on div "Văn Phòng [GEOGRAPHIC_DATA]" at bounding box center [329, 200] width 101 height 11
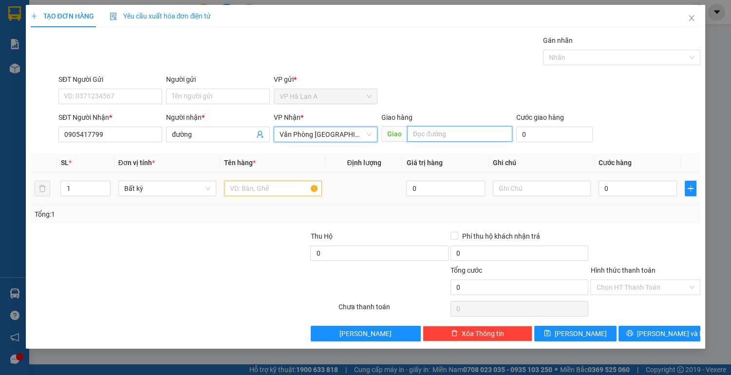
click at [437, 132] on input "text" at bounding box center [459, 134] width 105 height 16
type input "biển xanh"
click at [267, 190] on input "text" at bounding box center [273, 189] width 98 height 16
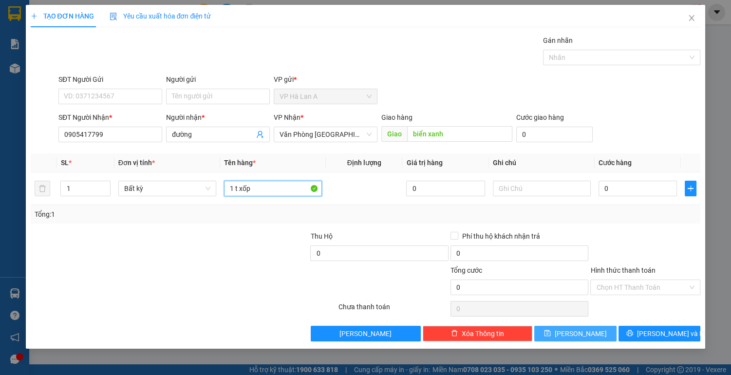
type input "1 t xốp"
click at [595, 330] on button "[PERSON_NAME]" at bounding box center [575, 334] width 82 height 16
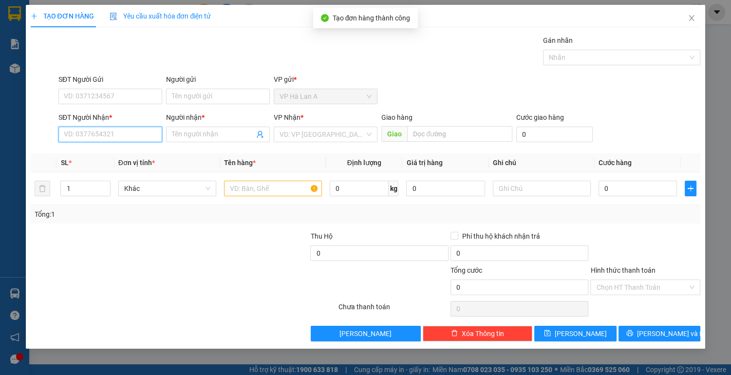
click at [108, 134] on input "SĐT Người Nhận *" at bounding box center [110, 135] width 104 height 16
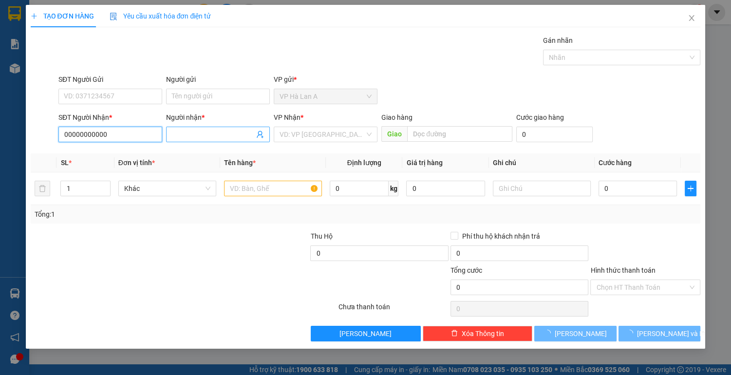
type input "00000000000"
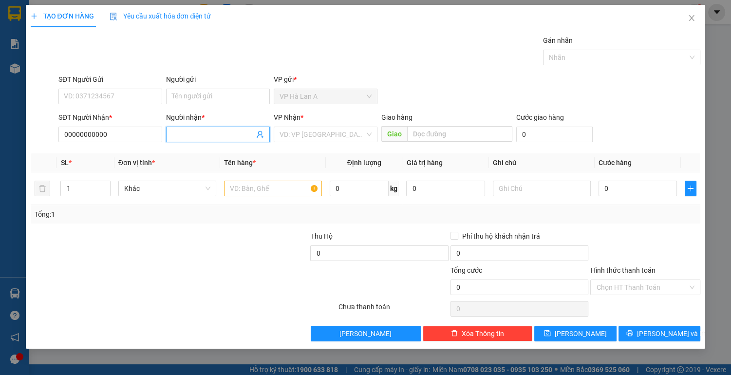
click at [184, 132] on input "Người nhận *" at bounding box center [213, 134] width 82 height 11
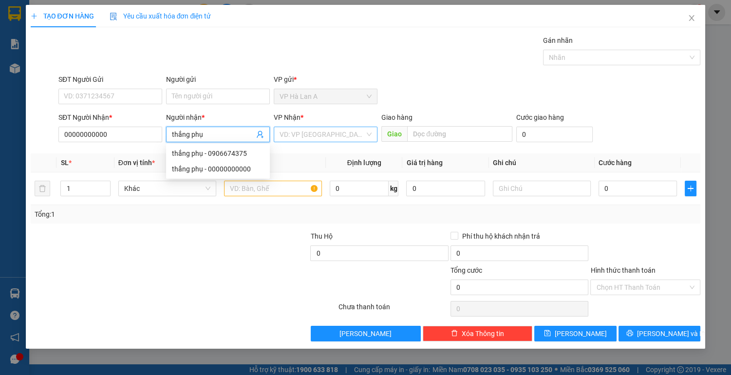
type input "thắng phụ"
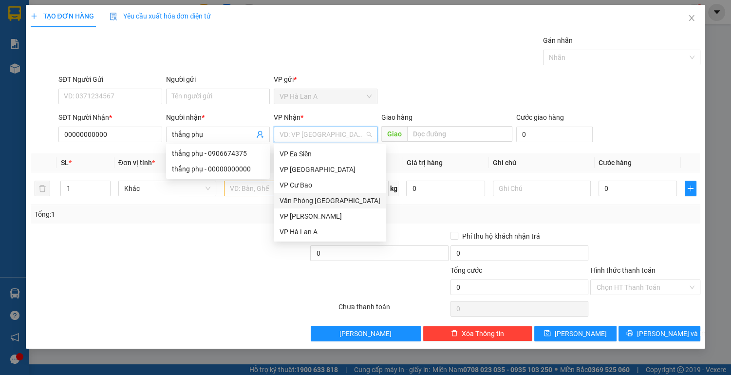
click at [304, 129] on input "search" at bounding box center [321, 134] width 85 height 15
click at [340, 200] on div "Văn Phòng [GEOGRAPHIC_DATA]" at bounding box center [329, 200] width 101 height 11
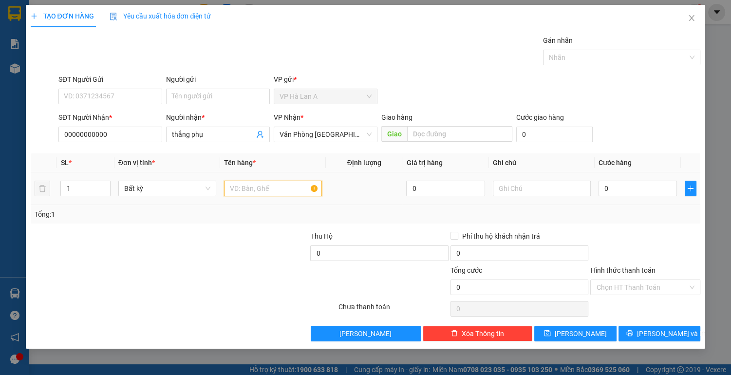
click at [238, 187] on input "text" at bounding box center [273, 189] width 98 height 16
type input "1 t+1 bao"
click at [614, 194] on input "0" at bounding box center [637, 189] width 79 height 16
type input "6"
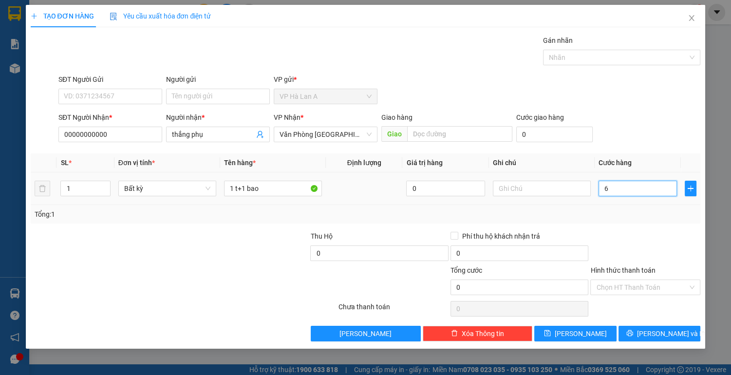
type input "6"
type input "60"
type input "60.000"
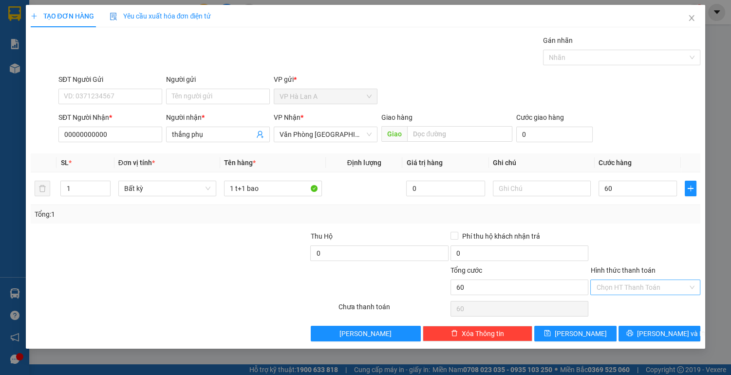
type input "60.000"
click at [636, 288] on input "Hình thức thanh toán" at bounding box center [642, 287] width 92 height 15
drag, startPoint x: 628, startPoint y: 306, endPoint x: 592, endPoint y: 323, distance: 40.3
click at [628, 307] on div "Tại văn phòng" at bounding box center [645, 305] width 98 height 11
type input "0"
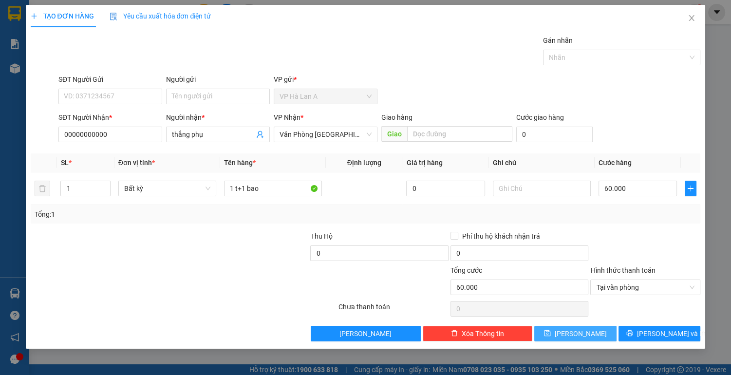
click at [588, 330] on button "[PERSON_NAME]" at bounding box center [575, 334] width 82 height 16
type input "0"
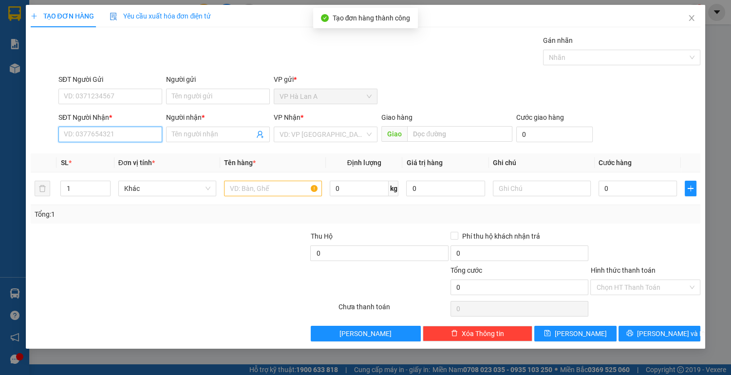
click at [111, 131] on input "SĐT Người Nhận *" at bounding box center [110, 135] width 104 height 16
click at [107, 130] on input "SĐT Người Nhận *" at bounding box center [110, 135] width 104 height 16
click at [66, 130] on input "SĐT Người Nhận *" at bounding box center [110, 135] width 104 height 16
click at [121, 134] on input "SĐT Người Nhận *" at bounding box center [110, 135] width 104 height 16
click at [140, 138] on input "SĐT Người Nhận *" at bounding box center [110, 135] width 104 height 16
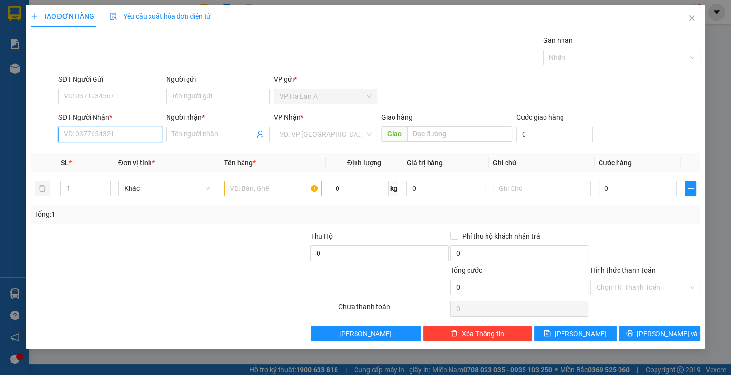
click at [140, 138] on input "SĐT Người Nhận *" at bounding box center [110, 135] width 104 height 16
drag, startPoint x: 104, startPoint y: 154, endPoint x: 151, endPoint y: 159, distance: 47.5
click at [104, 154] on div "0909426892 - nam" at bounding box center [110, 153] width 92 height 11
type input "0909426892"
type input "nam"
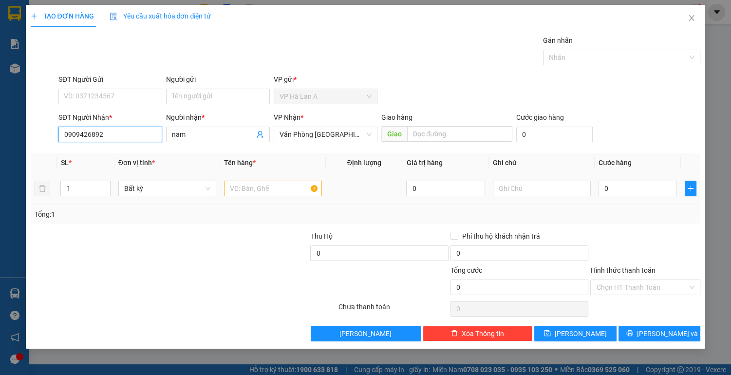
type input "0909426892"
click at [240, 187] on input "text" at bounding box center [273, 189] width 98 height 16
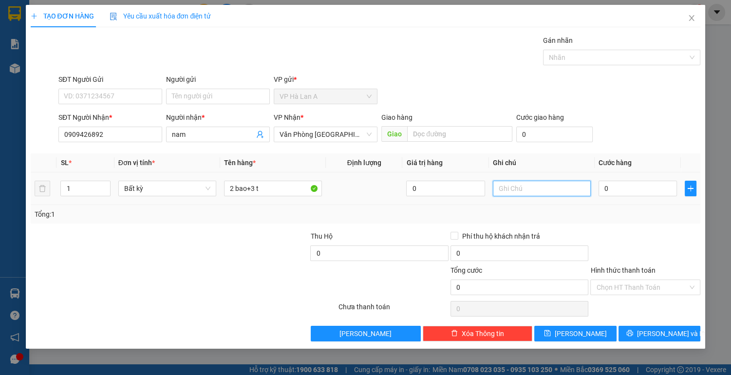
click at [508, 183] on input "text" at bounding box center [542, 189] width 98 height 16
click at [616, 183] on input "0" at bounding box center [637, 189] width 79 height 16
click at [617, 287] on input "Hình thức thanh toán" at bounding box center [642, 287] width 92 height 15
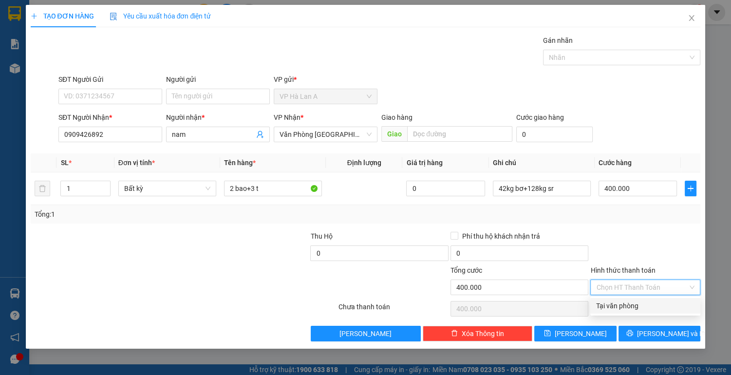
click at [616, 300] on div "Tại văn phòng" at bounding box center [645, 306] width 110 height 16
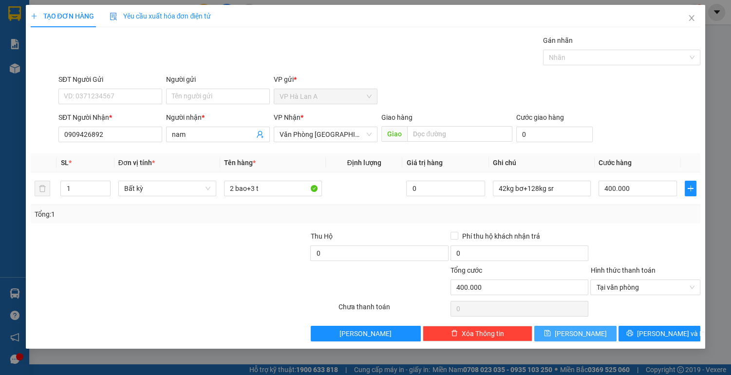
click at [596, 330] on button "[PERSON_NAME]" at bounding box center [575, 334] width 82 height 16
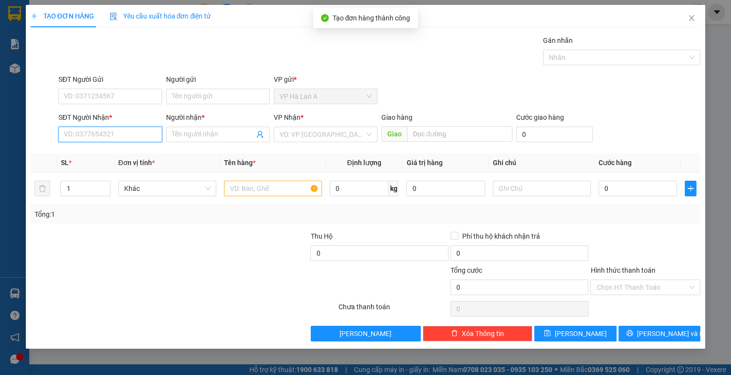
click at [113, 131] on input "SĐT Người Nhận *" at bounding box center [110, 135] width 104 height 16
click at [119, 155] on div "0903110966 - loan anh" at bounding box center [110, 153] width 92 height 11
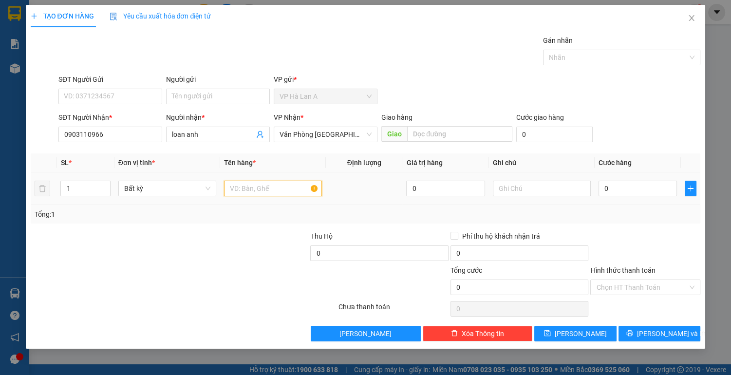
click at [284, 191] on input "text" at bounding box center [273, 189] width 98 height 16
click at [526, 189] on input "text" at bounding box center [542, 189] width 98 height 16
click at [617, 186] on input "0" at bounding box center [637, 189] width 79 height 16
click at [606, 290] on input "Hình thức thanh toán" at bounding box center [642, 287] width 92 height 15
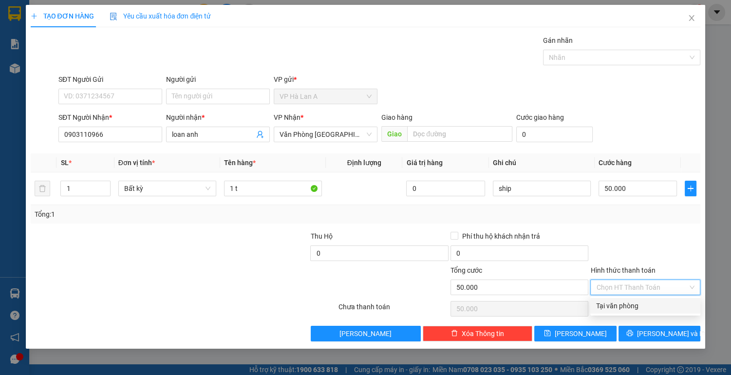
drag, startPoint x: 612, startPoint y: 302, endPoint x: 593, endPoint y: 316, distance: 23.7
click at [612, 304] on div "Tại văn phòng" at bounding box center [645, 305] width 98 height 11
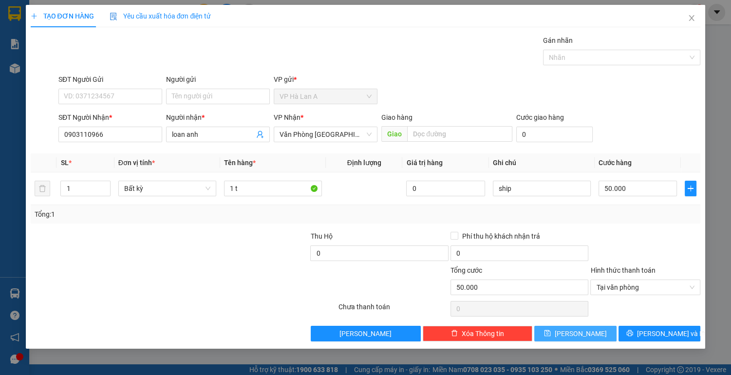
click at [582, 339] on button "[PERSON_NAME]" at bounding box center [575, 334] width 82 height 16
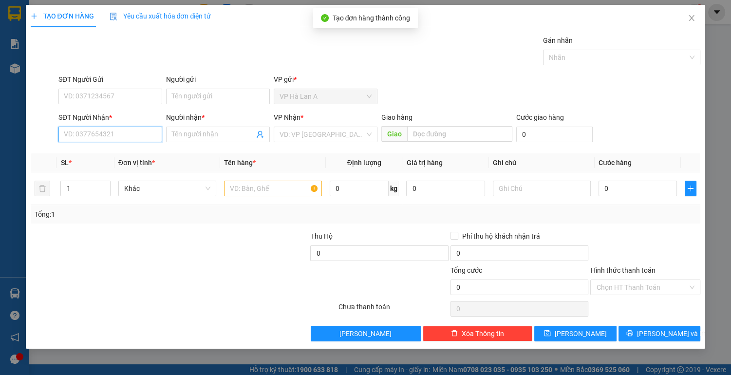
click at [99, 128] on input "SĐT Người Nhận *" at bounding box center [110, 135] width 104 height 16
drag, startPoint x: 120, startPoint y: 152, endPoint x: 197, endPoint y: 170, distance: 78.9
click at [121, 152] on div "0353108703 - nguyên" at bounding box center [110, 153] width 92 height 11
click at [334, 129] on span "VP Ea Siên" at bounding box center [325, 134] width 92 height 15
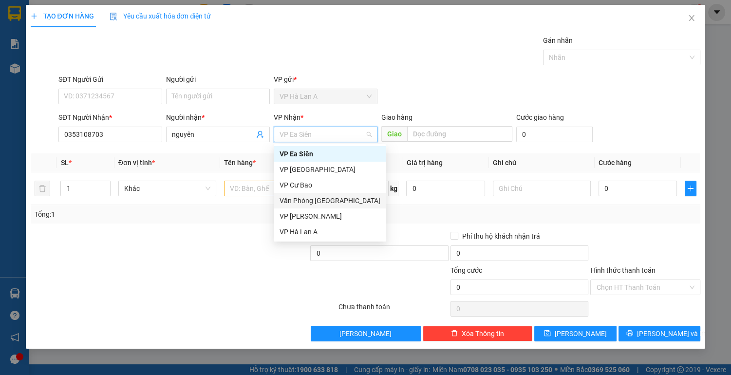
click at [331, 200] on div "Văn Phòng [GEOGRAPHIC_DATA]" at bounding box center [329, 200] width 101 height 11
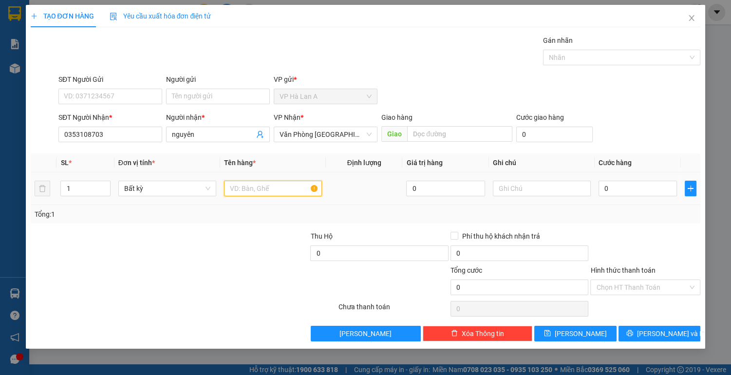
click at [248, 185] on input "text" at bounding box center [273, 189] width 98 height 16
click at [520, 193] on input "text" at bounding box center [542, 189] width 98 height 16
click at [621, 195] on input "0" at bounding box center [637, 189] width 79 height 16
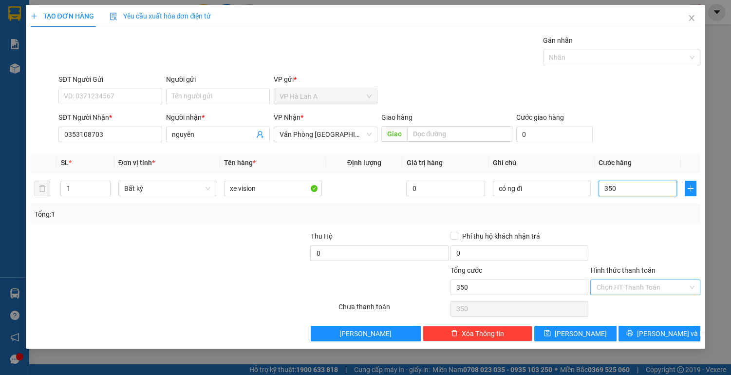
click at [633, 279] on div "Chọn HT Thanh Toán" at bounding box center [645, 287] width 110 height 16
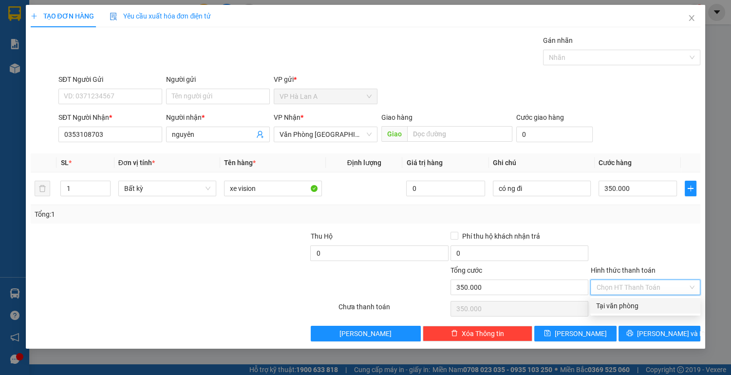
click at [615, 303] on div "Tại văn phòng" at bounding box center [645, 305] width 98 height 11
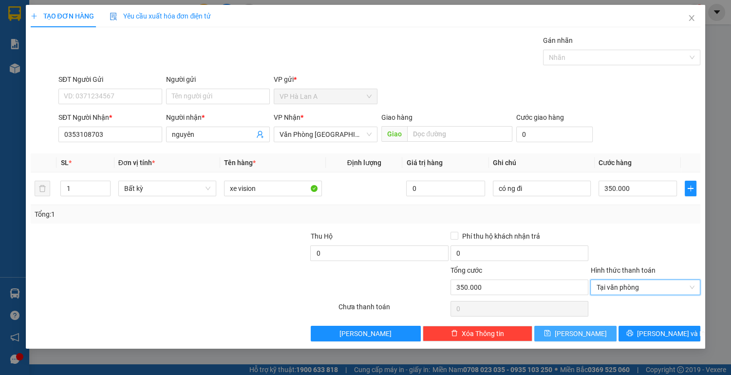
click at [575, 333] on span "[PERSON_NAME]" at bounding box center [580, 333] width 52 height 11
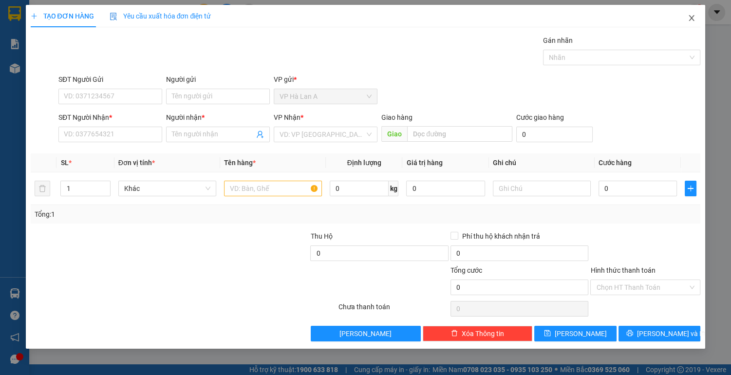
click at [691, 17] on icon "close" at bounding box center [691, 18] width 8 height 8
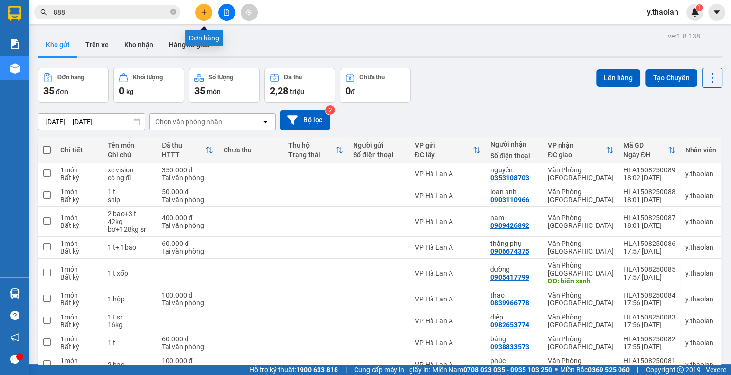
click at [202, 10] on icon "plus" at bounding box center [204, 12] width 7 height 7
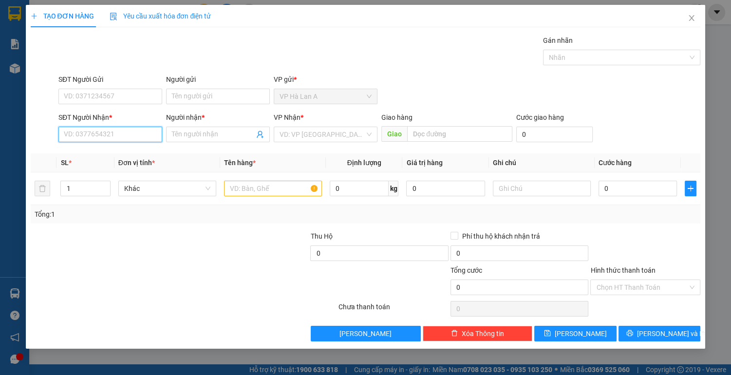
click at [107, 131] on input "SĐT Người Nhận *" at bounding box center [110, 135] width 104 height 16
click at [107, 155] on div "0931308798 - bằng" at bounding box center [110, 153] width 92 height 11
click at [261, 191] on input "text" at bounding box center [273, 189] width 98 height 16
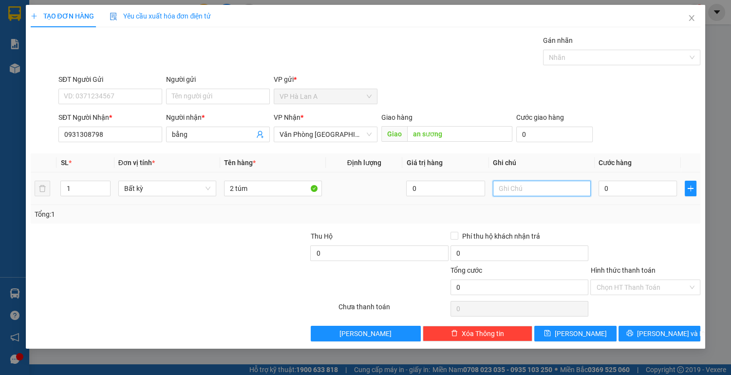
click at [534, 187] on input "text" at bounding box center [542, 189] width 98 height 16
click at [576, 334] on span "[PERSON_NAME]" at bounding box center [580, 333] width 52 height 11
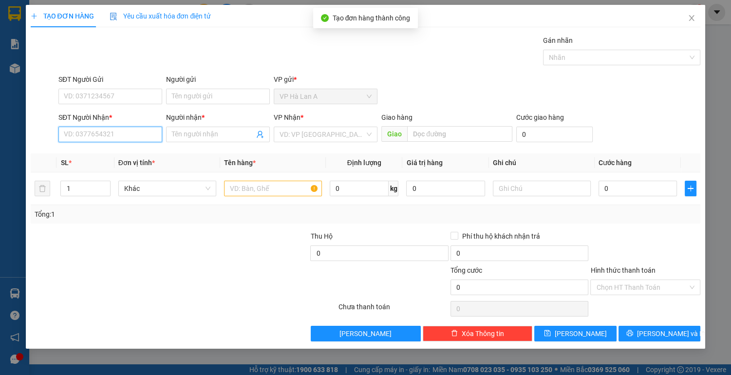
click at [100, 130] on input "SĐT Người Nhận *" at bounding box center [110, 135] width 104 height 16
click at [118, 160] on div "0899497586 - ngân" at bounding box center [110, 154] width 104 height 16
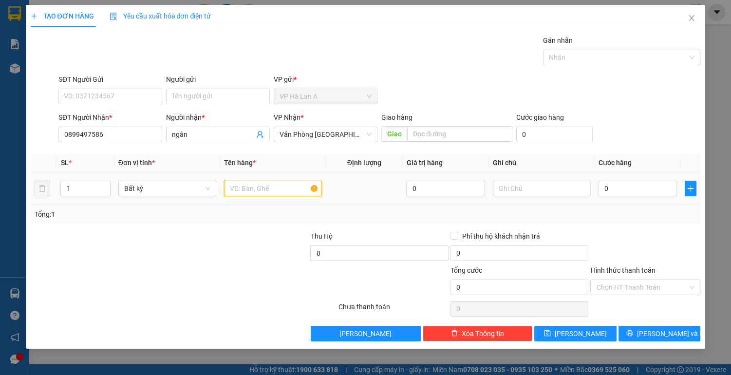
click at [257, 187] on input "text" at bounding box center [273, 189] width 98 height 16
click at [587, 335] on button "[PERSON_NAME]" at bounding box center [575, 334] width 82 height 16
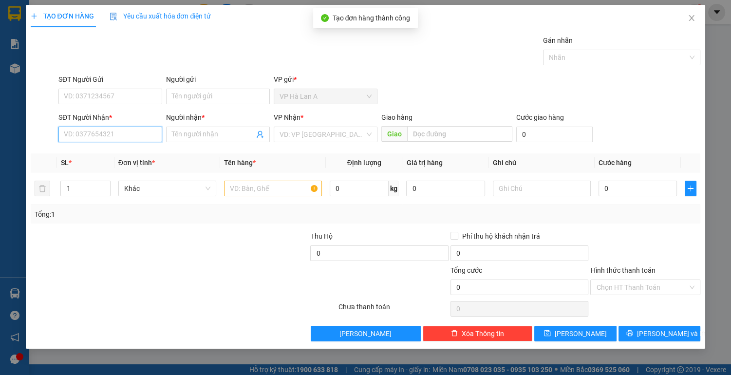
click at [117, 138] on input "SĐT Người Nhận *" at bounding box center [110, 135] width 104 height 16
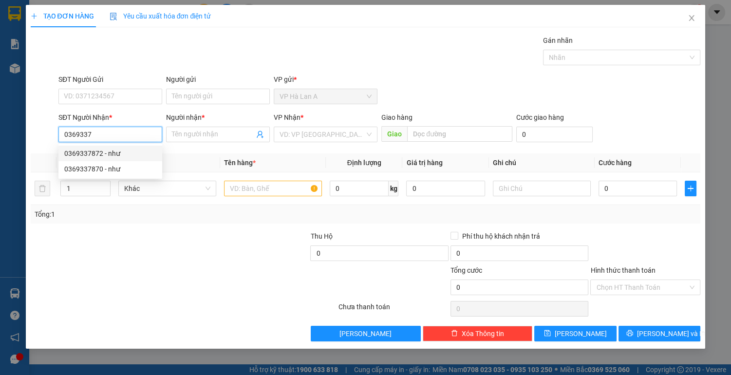
drag, startPoint x: 121, startPoint y: 153, endPoint x: 177, endPoint y: 164, distance: 57.5
click at [121, 153] on div "0369337872 - như" at bounding box center [110, 153] width 92 height 11
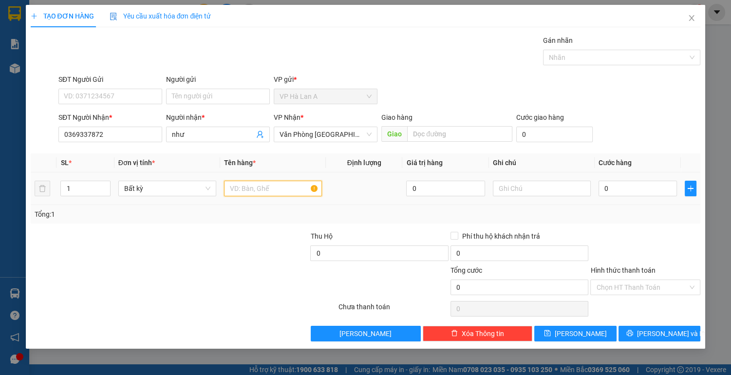
click at [259, 187] on input "text" at bounding box center [273, 189] width 98 height 16
click at [551, 191] on input "text" at bounding box center [542, 189] width 98 height 16
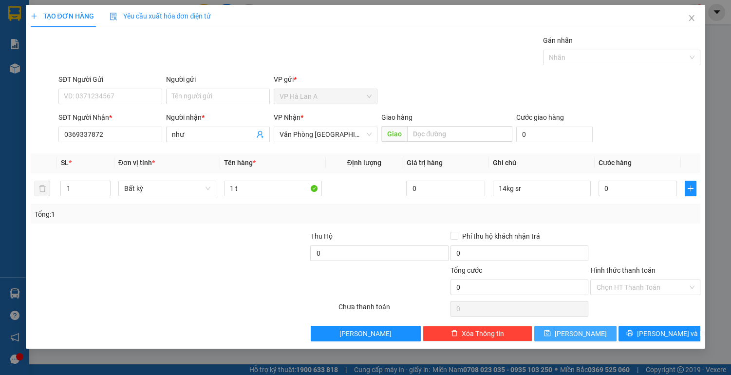
click at [578, 330] on span "[PERSON_NAME]" at bounding box center [580, 333] width 52 height 11
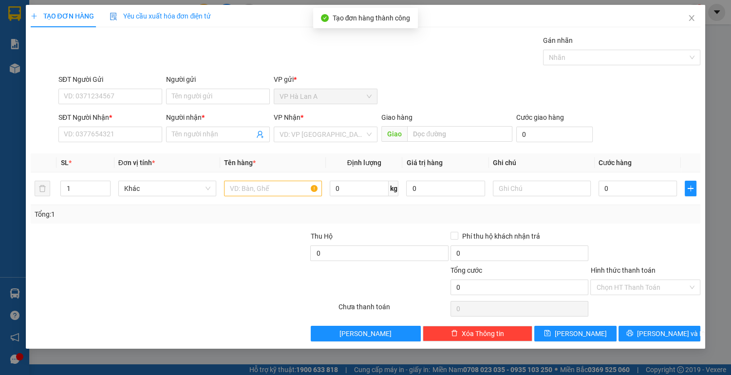
click at [90, 126] on div "SĐT Người Nhận *" at bounding box center [110, 119] width 104 height 15
click at [89, 138] on input "SĐT Người Nhận *" at bounding box center [110, 135] width 104 height 16
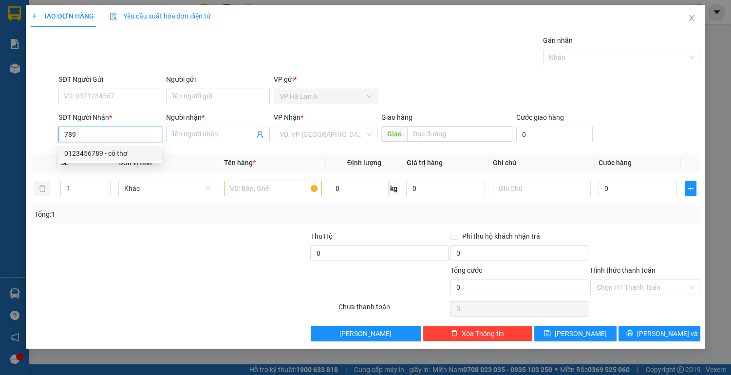
click at [93, 153] on div "0123456789 - cô thơ" at bounding box center [110, 153] width 92 height 11
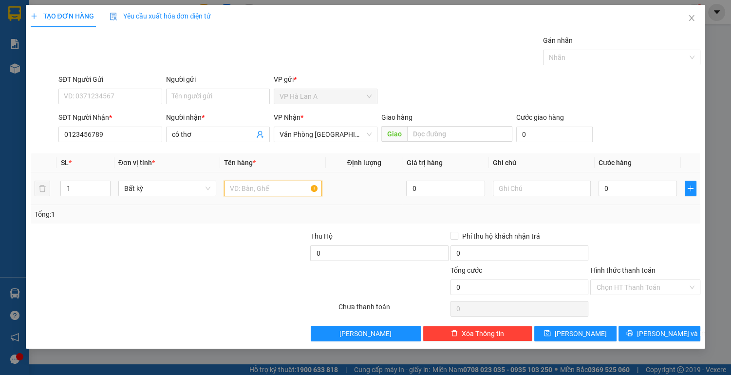
click at [249, 185] on input "text" at bounding box center [273, 189] width 98 height 16
click at [551, 331] on icon "save" at bounding box center [547, 333] width 6 height 6
click at [687, 16] on span "Close" at bounding box center [691, 18] width 27 height 27
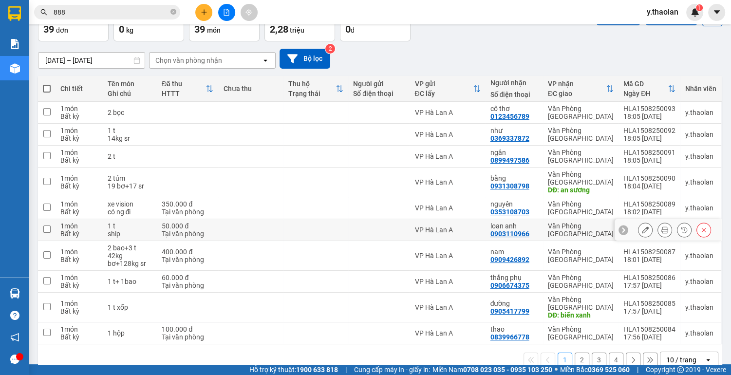
scroll to position [64, 0]
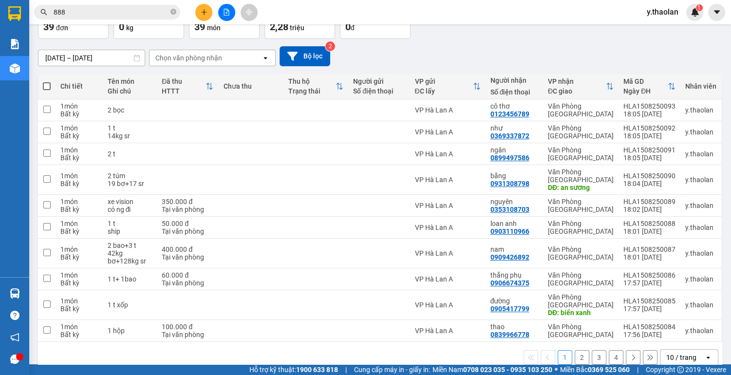
click at [576, 350] on button "2" at bounding box center [581, 357] width 15 height 15
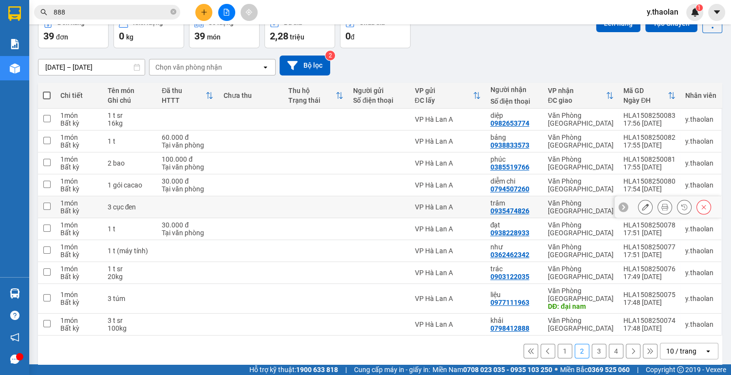
scroll to position [56, 0]
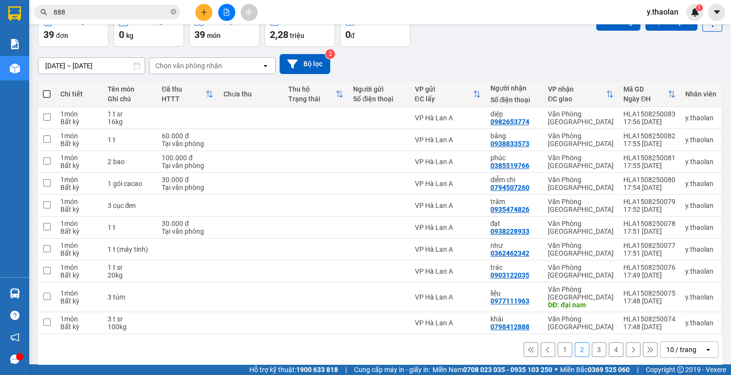
click at [600, 342] on div "1 2 3 4 10 / trang open" at bounding box center [380, 349] width 676 height 17
click at [596, 342] on button "3" at bounding box center [598, 349] width 15 height 15
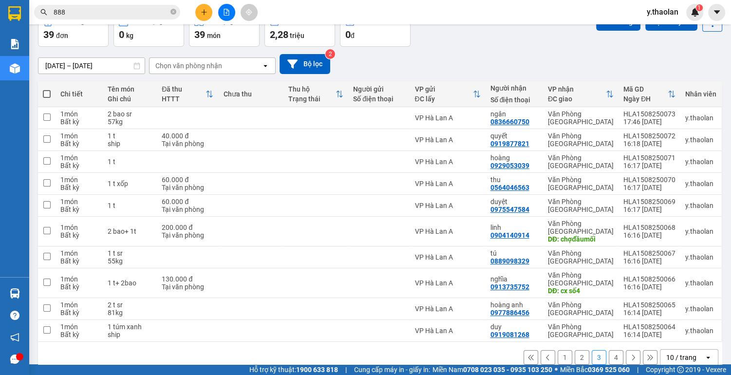
click at [675, 352] on div "10 / trang" at bounding box center [681, 357] width 30 height 10
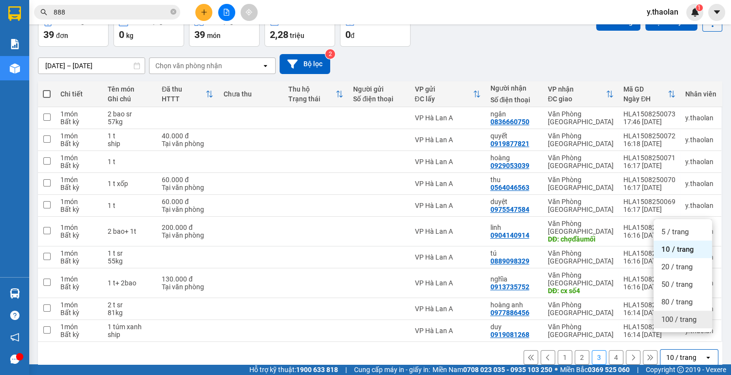
click at [670, 318] on span "100 / trang" at bounding box center [678, 319] width 35 height 10
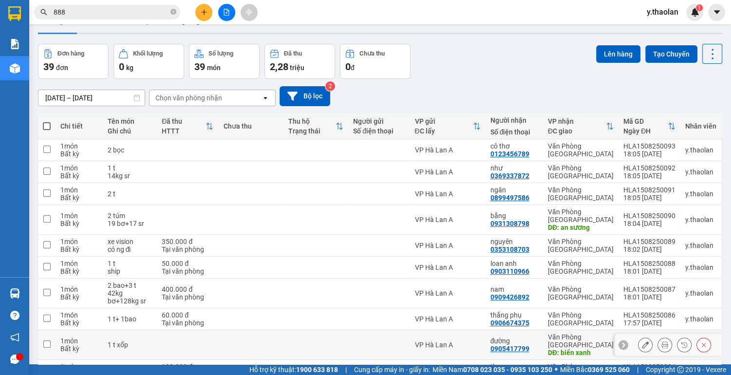
scroll to position [0, 0]
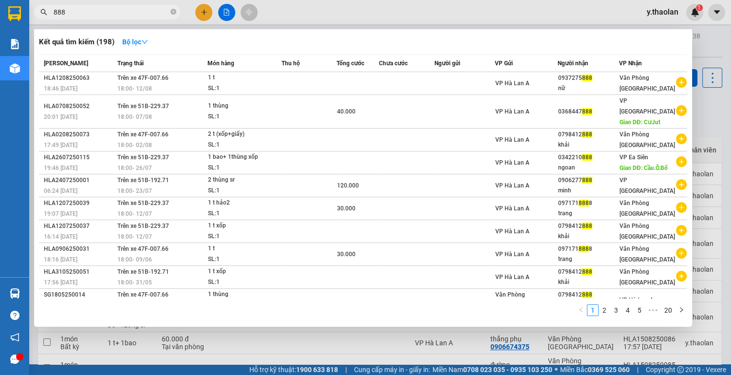
click at [109, 14] on input "888" at bounding box center [111, 12] width 115 height 11
click at [202, 7] on div at bounding box center [365, 187] width 731 height 375
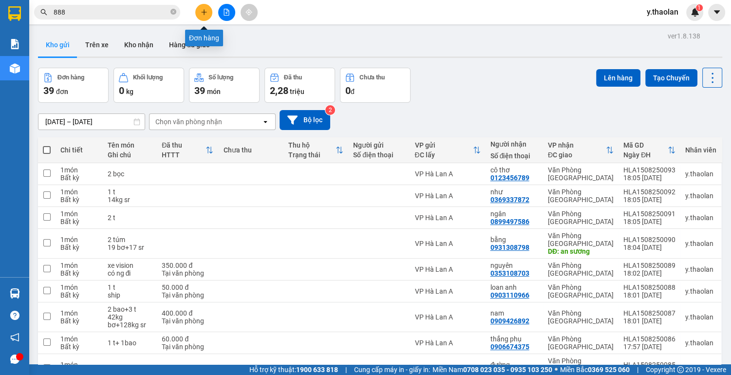
click at [202, 8] on button at bounding box center [203, 12] width 17 height 17
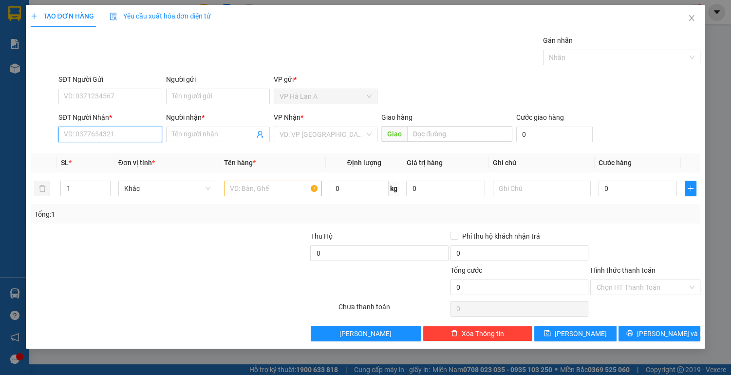
click at [112, 131] on input "SĐT Người Nhận *" at bounding box center [110, 135] width 104 height 16
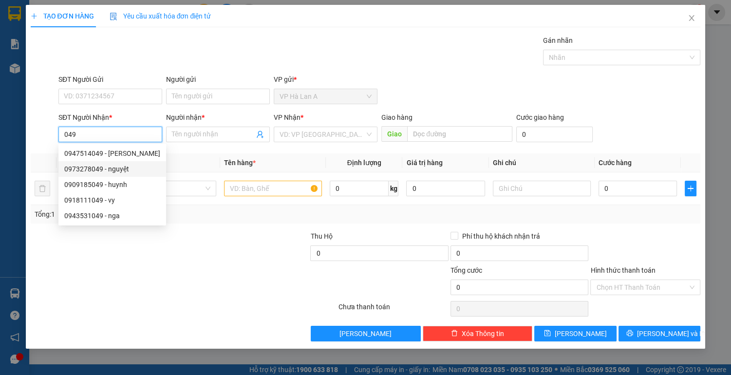
drag, startPoint x: 129, startPoint y: 172, endPoint x: 200, endPoint y: 171, distance: 70.6
click at [129, 172] on div "0973278049 - nguyệt" at bounding box center [112, 169] width 96 height 11
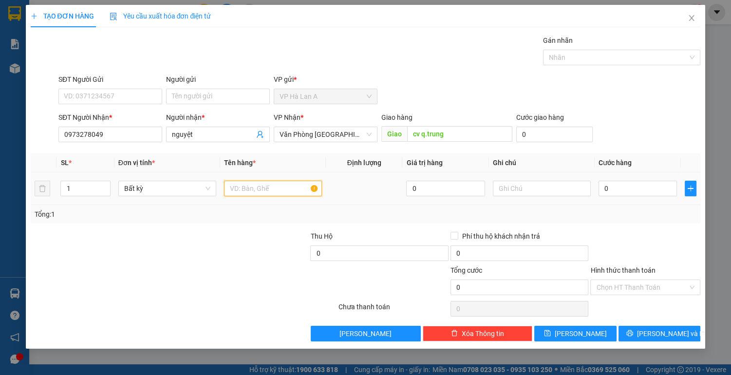
click at [274, 183] on input "text" at bounding box center [273, 189] width 98 height 16
click at [654, 189] on input "0" at bounding box center [637, 189] width 79 height 16
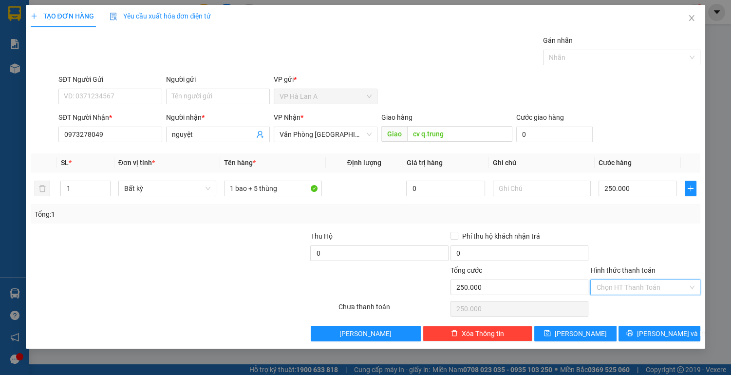
click at [636, 283] on input "Hình thức thanh toán" at bounding box center [642, 287] width 92 height 15
click at [625, 308] on div "Tại văn phòng" at bounding box center [645, 305] width 98 height 11
click at [589, 337] on button "[PERSON_NAME]" at bounding box center [575, 334] width 82 height 16
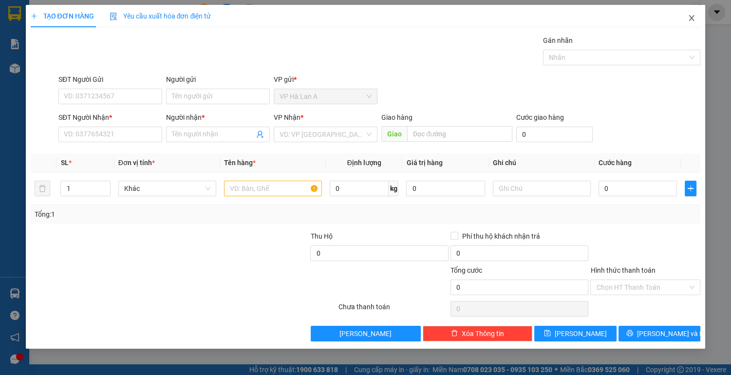
click at [689, 19] on icon "close" at bounding box center [691, 18] width 8 height 8
click at [693, 21] on div "Kết quả tìm kiếm ( 198 ) Bộ lọc Mã ĐH Trạng thái Món hàng Thu hộ Tổng cước Chưa…" at bounding box center [365, 12] width 731 height 24
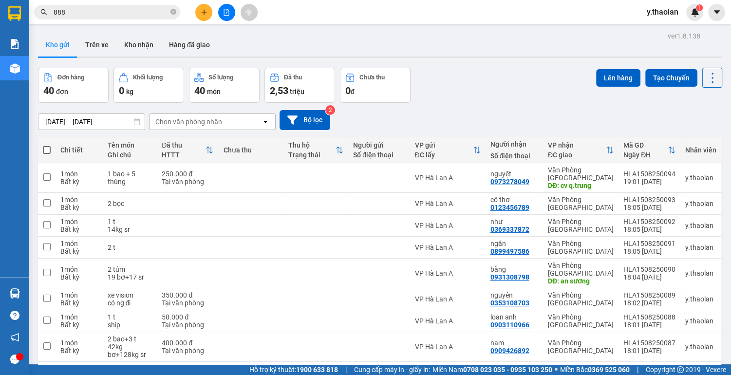
click at [48, 150] on span at bounding box center [47, 150] width 8 height 8
click at [47, 145] on input "checkbox" at bounding box center [47, 145] width 0 height 0
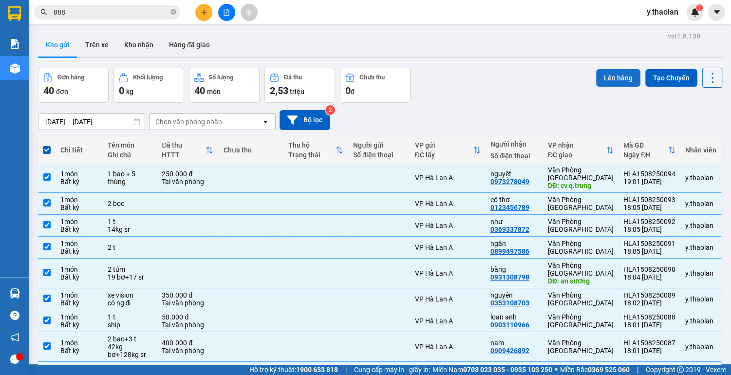
click at [614, 76] on button "Lên hàng" at bounding box center [618, 78] width 44 height 18
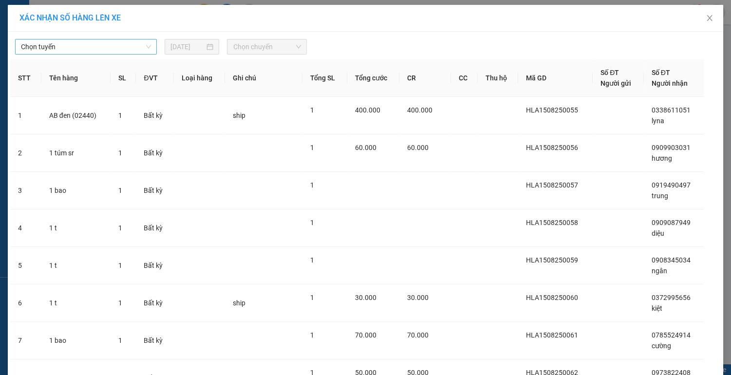
click at [77, 50] on span "Chọn tuyến" at bounding box center [86, 46] width 130 height 15
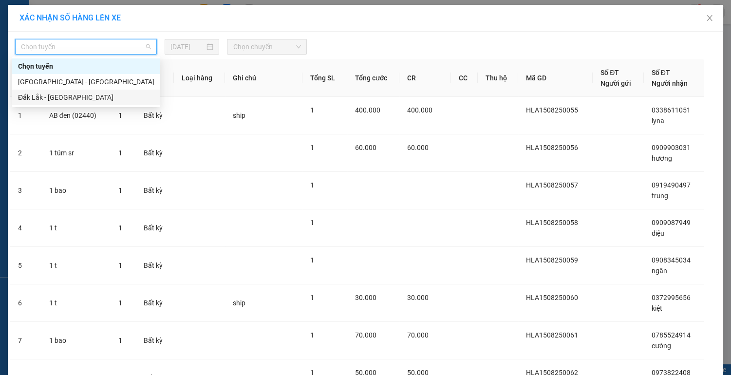
click at [73, 94] on div "Đắk Lắk - [GEOGRAPHIC_DATA]" at bounding box center [86, 97] width 136 height 11
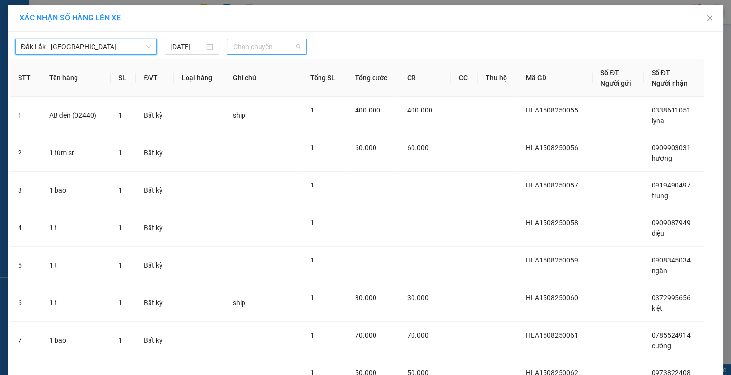
click at [257, 45] on span "Chọn chuyến" at bounding box center [267, 46] width 68 height 15
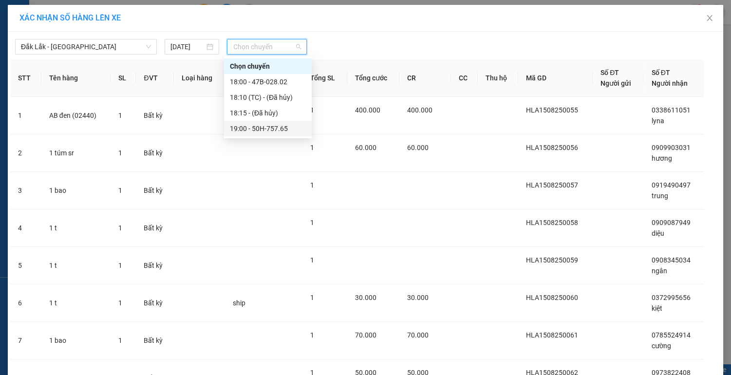
click at [269, 124] on div "19:00 - 50H-757.65" at bounding box center [268, 128] width 76 height 11
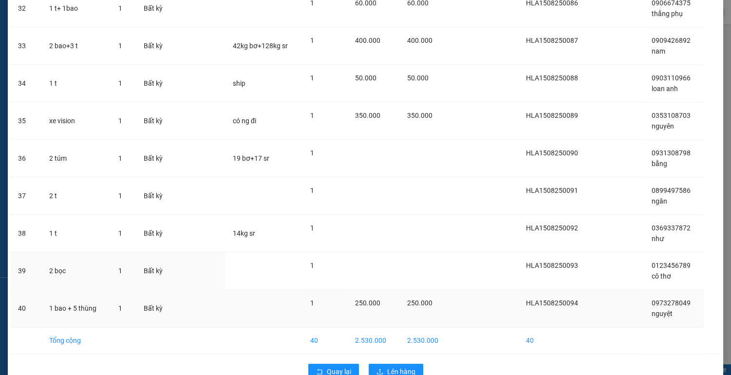
scroll to position [1302, 0]
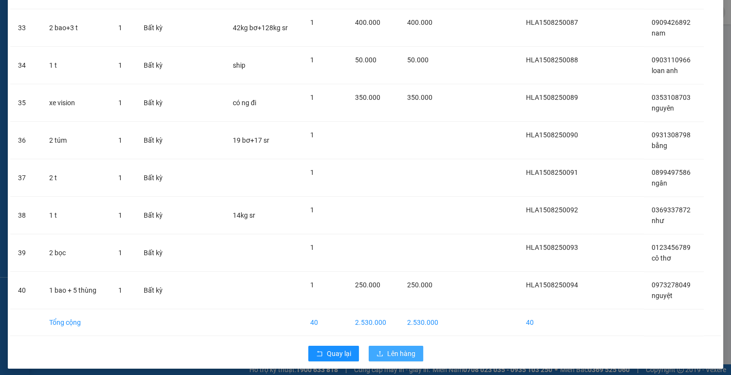
click at [395, 349] on span "Lên hàng" at bounding box center [401, 353] width 28 height 11
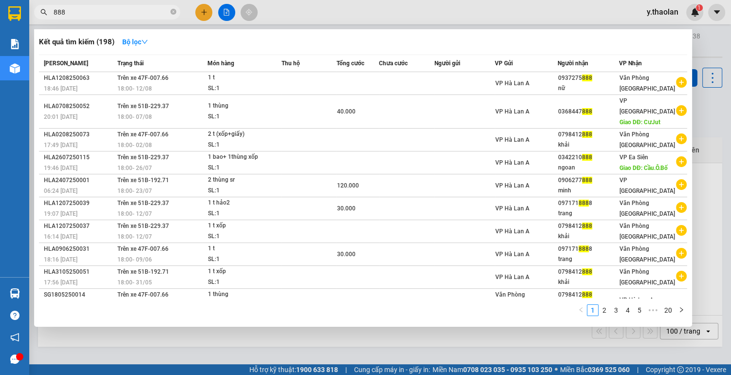
click at [95, 16] on input "888" at bounding box center [111, 12] width 115 height 11
click at [507, 341] on div at bounding box center [365, 187] width 731 height 375
